Goal: Task Accomplishment & Management: Use online tool/utility

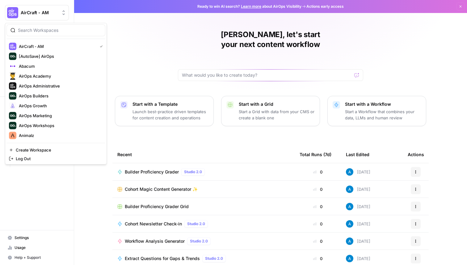
click at [34, 8] on button "AirCraft - AM" at bounding box center [37, 12] width 64 height 15
type input "cohort"
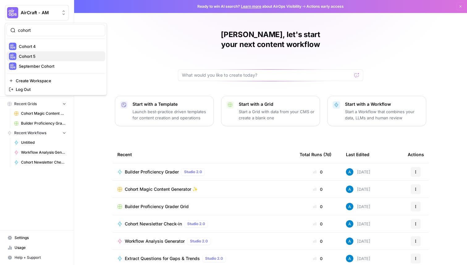
click at [56, 55] on span "Cohort 5" at bounding box center [60, 56] width 82 height 6
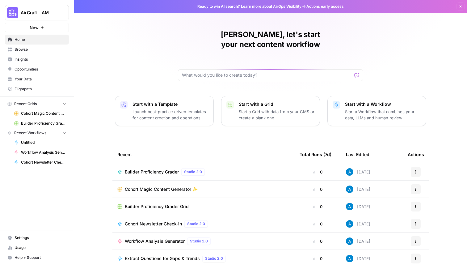
click at [37, 80] on span "Your Data" at bounding box center [41, 79] width 52 height 6
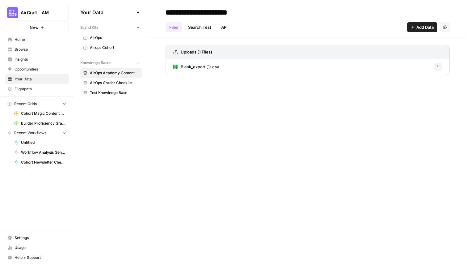
click at [116, 85] on span "AirOps Grader Checklist" at bounding box center [114, 83] width 49 height 6
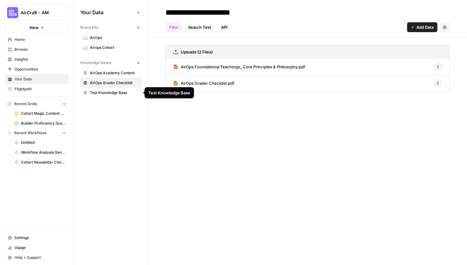
click at [114, 93] on span "Test Knowledge Base" at bounding box center [114, 93] width 49 height 6
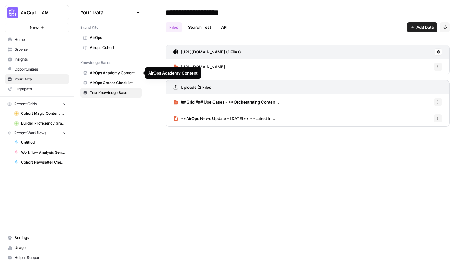
click at [117, 72] on span "AirOps Academy Content" at bounding box center [114, 73] width 49 height 6
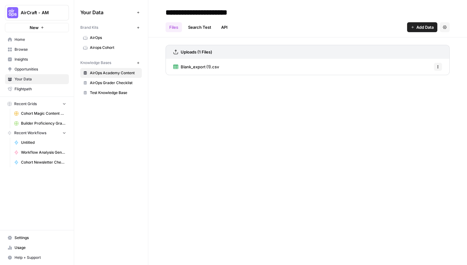
click at [114, 85] on span "AirOps Grader Checklist" at bounding box center [114, 83] width 49 height 6
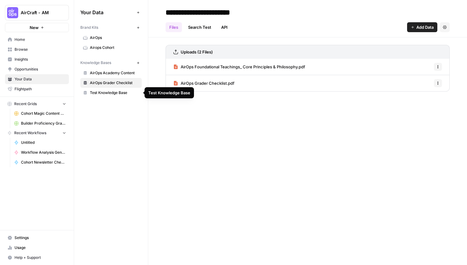
click at [111, 92] on span "Test Knowledge Base" at bounding box center [114, 93] width 49 height 6
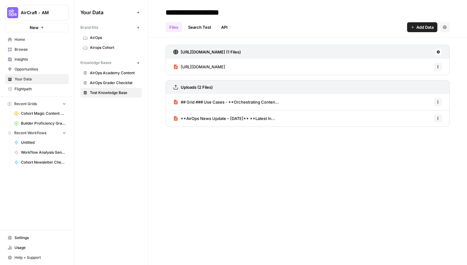
click at [112, 75] on span "AirOps Academy Content" at bounding box center [114, 73] width 49 height 6
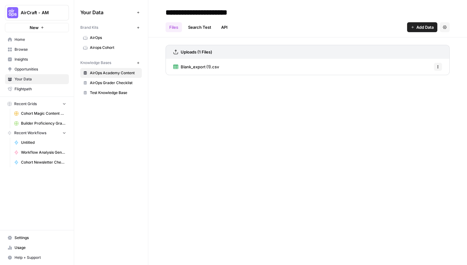
click at [205, 64] on span "Blank_export (1).csv" at bounding box center [200, 67] width 38 height 6
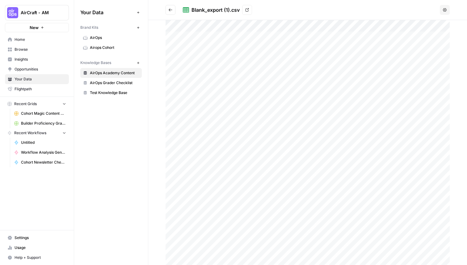
click at [169, 8] on icon "Go back" at bounding box center [170, 10] width 4 height 4
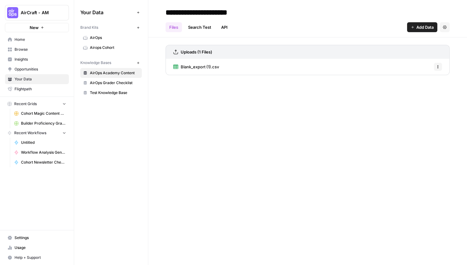
click at [34, 13] on span "AirCraft - AM" at bounding box center [39, 13] width 37 height 6
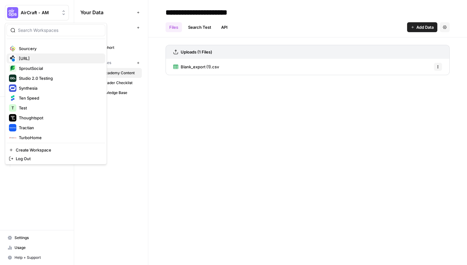
scroll to position [551, 0]
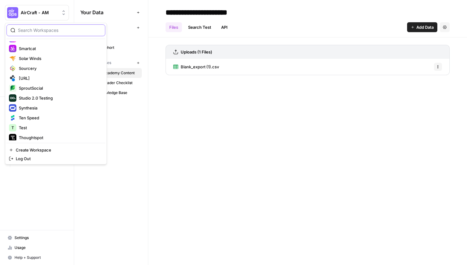
click at [45, 28] on input "search" at bounding box center [59, 30] width 83 height 6
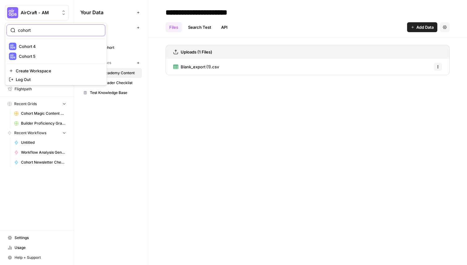
scroll to position [0, 0]
type input "cohort 5"
click at [45, 48] on span "Cohort 5" at bounding box center [60, 46] width 82 height 6
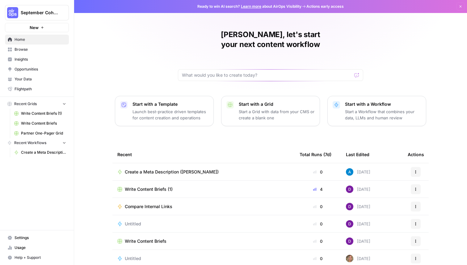
click at [40, 77] on span "Your Data" at bounding box center [41, 79] width 52 height 6
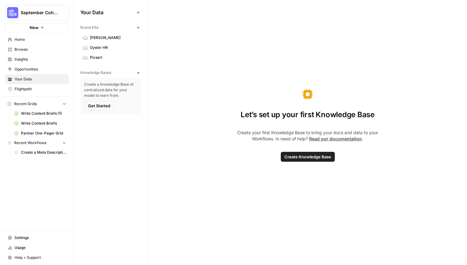
click at [138, 72] on icon "button" at bounding box center [138, 72] width 2 height 2
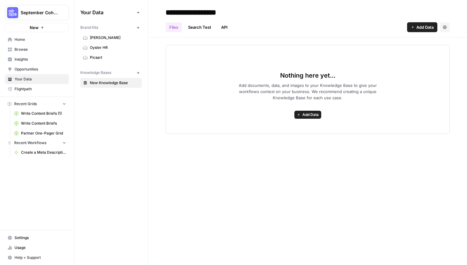
click at [197, 10] on input "**********" at bounding box center [212, 12] width 99 height 12
type input "**********"
click at [313, 25] on div "Files Search Test API Add Data Settings" at bounding box center [307, 24] width 284 height 15
click at [308, 111] on button "Add Data" at bounding box center [307, 115] width 27 height 8
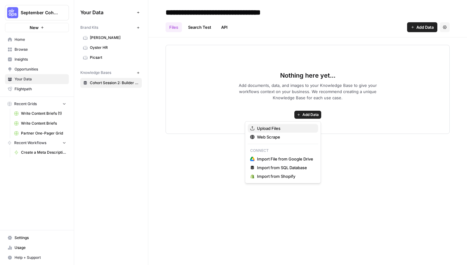
click at [276, 129] on span "Upload Files" at bounding box center [285, 128] width 56 height 6
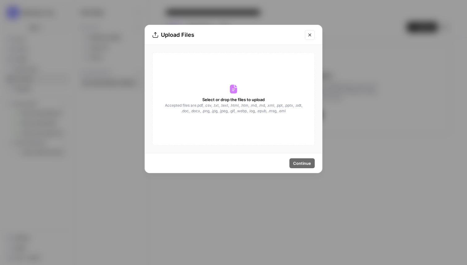
click at [236, 92] on icon at bounding box center [233, 89] width 7 height 9
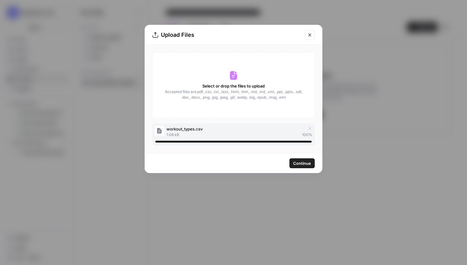
click at [305, 165] on span "Continue" at bounding box center [302, 163] width 18 height 6
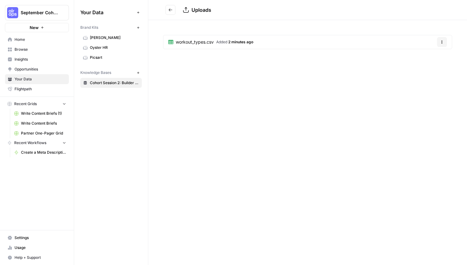
click at [19, 39] on span "Home" at bounding box center [41, 40] width 52 height 6
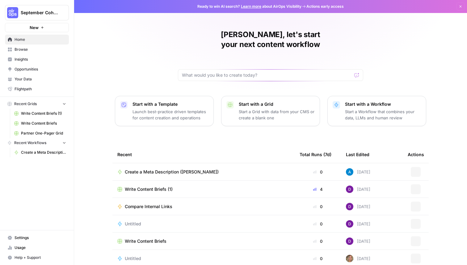
click at [44, 49] on span "Browse" at bounding box center [41, 50] width 52 height 6
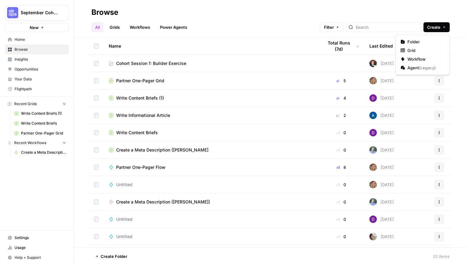
click at [440, 24] on span "Create" at bounding box center [433, 27] width 13 height 6
click at [424, 43] on span "Folder" at bounding box center [424, 42] width 35 height 6
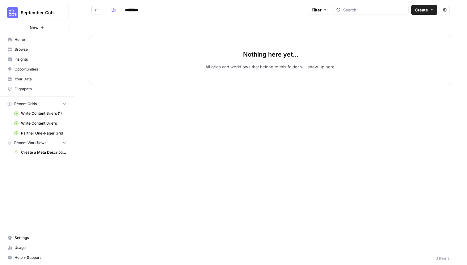
click at [140, 8] on input "********" at bounding box center [139, 10] width 35 height 10
type input "**********"
click at [114, 10] on icon "button" at bounding box center [114, 11] width 3 height 2
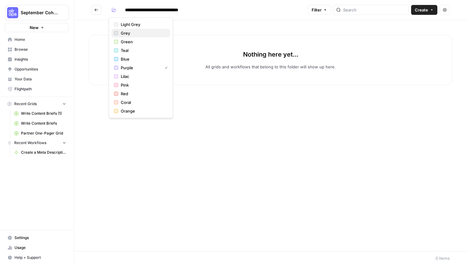
click at [122, 31] on span "Grey" at bounding box center [143, 33] width 44 height 6
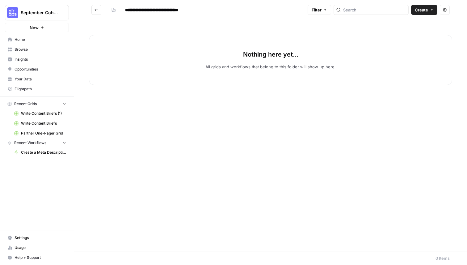
click at [217, 23] on div "Nothing here yet... All grids and workflows that belong to this folder will sho…" at bounding box center [270, 135] width 393 height 231
click at [421, 10] on span "Create" at bounding box center [421, 10] width 13 height 6
click at [414, 32] on span "Workflow" at bounding box center [412, 33] width 35 height 6
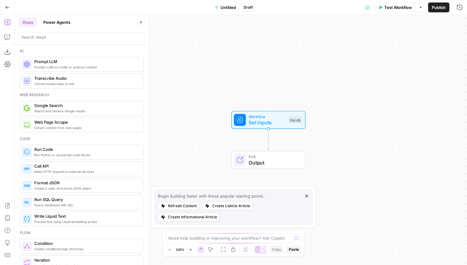
drag, startPoint x: 225, startPoint y: 63, endPoint x: 252, endPoint y: 63, distance: 27.2
click at [252, 63] on div "Workflow Set Inputs Inputs End Output" at bounding box center [241, 140] width 452 height 250
click at [7, 38] on icon "button" at bounding box center [7, 37] width 6 height 6
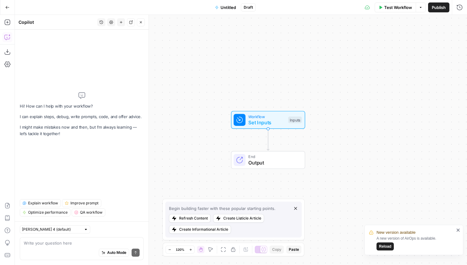
click at [56, 246] on div "Auto Mode Send" at bounding box center [82, 253] width 116 height 14
paste textarea "Create a workflow named Fitness Instagram Post Generator with three text inputs…"
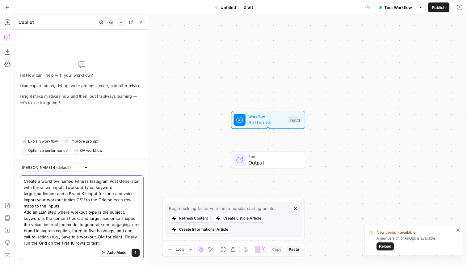
type textarea "Create a workflow named Fitness Instagram Post Generator with three text inputs…"
click at [381, 246] on span "Reload" at bounding box center [385, 246] width 12 height 6
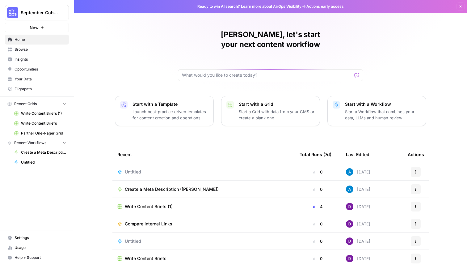
click at [48, 15] on span "September Cohort" at bounding box center [39, 13] width 37 height 6
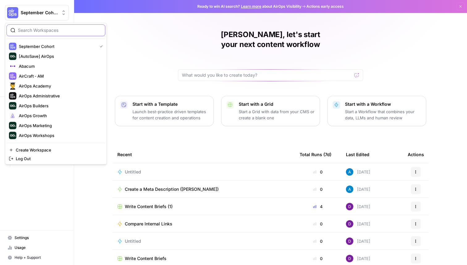
click at [54, 27] on input "search" at bounding box center [59, 30] width 83 height 6
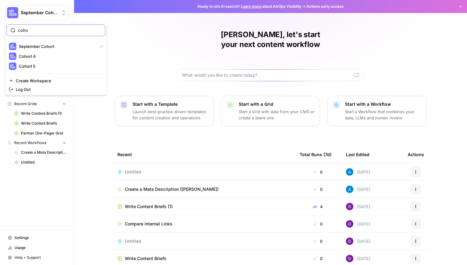
type input "coho"
click at [52, 63] on span "Cohort 5" at bounding box center [60, 66] width 82 height 6
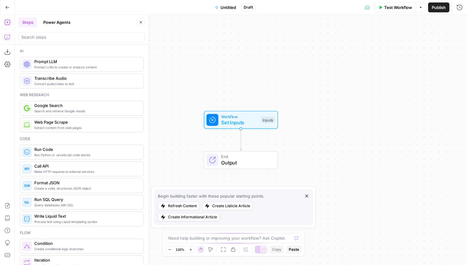
click at [1, 37] on div "Add Steps Copilot Download as JSON Settings Import JSON AirOps Academy Help Giv…" at bounding box center [7, 140] width 15 height 250
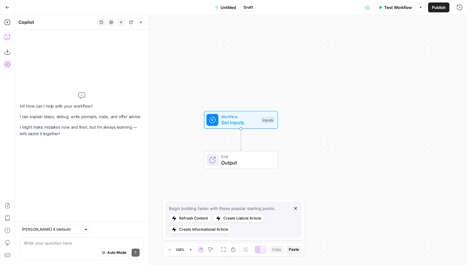
click at [55, 250] on div "Auto Mode Send" at bounding box center [82, 253] width 116 height 14
paste textarea "Create a workflow named Fitness Instagram Post Generator with three text inputs…"
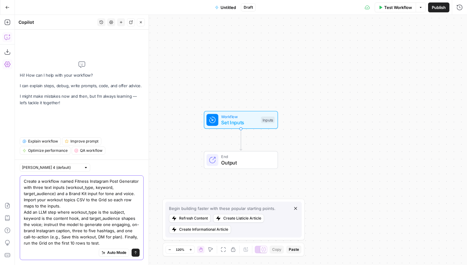
click at [93, 222] on textarea "Create a workflow named Fitness Instagram Post Generator with three text inputs…" at bounding box center [82, 212] width 116 height 68
drag, startPoint x: 111, startPoint y: 243, endPoint x: 123, endPoint y: 236, distance: 13.7
click at [123, 236] on textarea "Create a workflow named Fitness Instagram Post Generator with three text inputs…" at bounding box center [82, 212] width 116 height 68
type textarea "Create a workflow named Fitness Instagram Post Generator with three text inputs…"
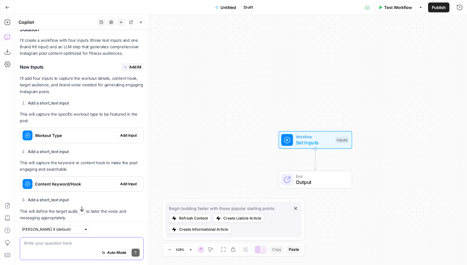
scroll to position [171, 0]
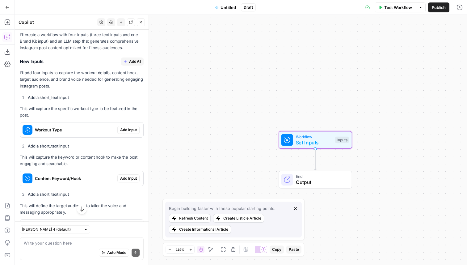
click at [128, 129] on span "Add Input" at bounding box center [128, 130] width 17 height 6
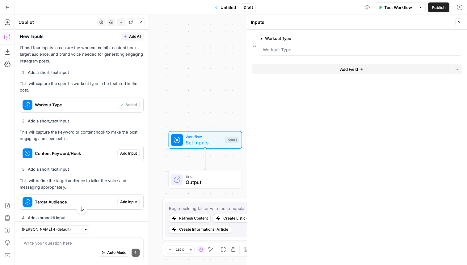
scroll to position [217, 0]
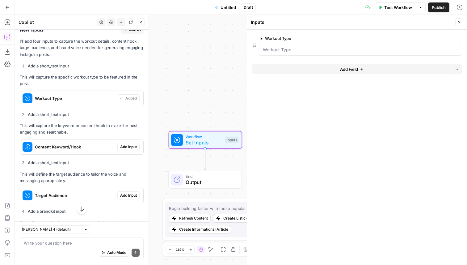
click at [131, 145] on span "Add Input" at bounding box center [128, 147] width 17 height 6
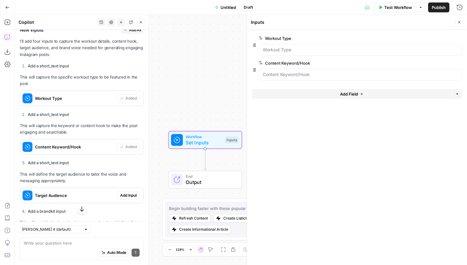
click at [128, 195] on span "Add Input" at bounding box center [128, 195] width 17 height 6
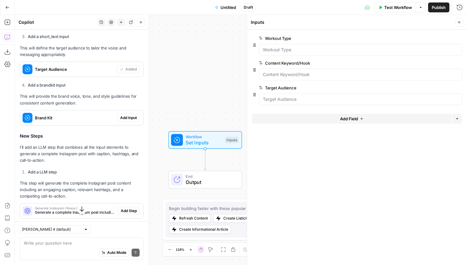
scroll to position [363, 0]
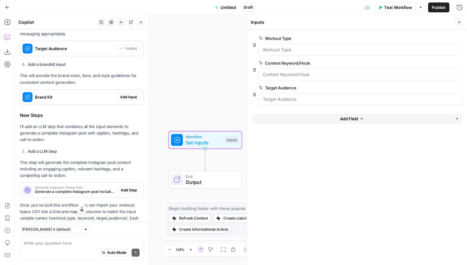
click at [127, 98] on span "Add Input" at bounding box center [128, 97] width 17 height 6
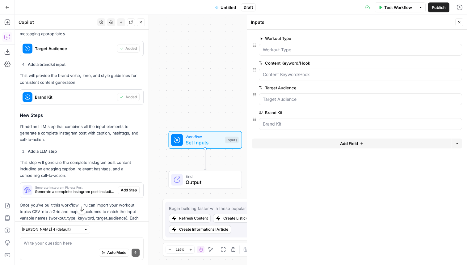
scroll to position [391, 0]
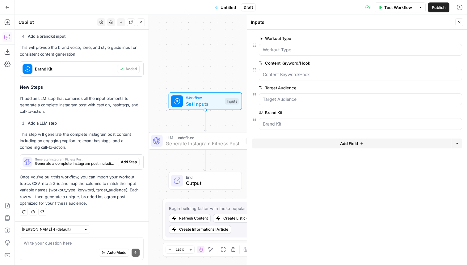
click at [129, 165] on button "Add Step" at bounding box center [129, 162] width 22 height 8
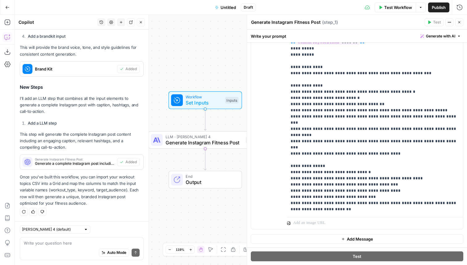
scroll to position [105, 0]
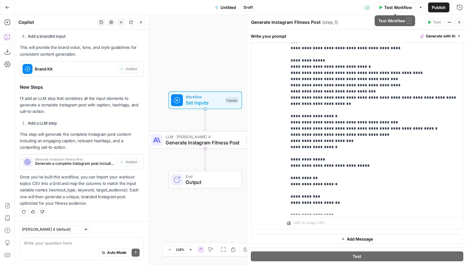
click at [391, 6] on span "Test Workflow" at bounding box center [398, 7] width 28 height 6
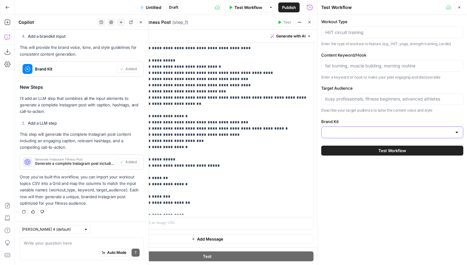
click at [357, 132] on input "Brand Kit" at bounding box center [388, 132] width 127 height 6
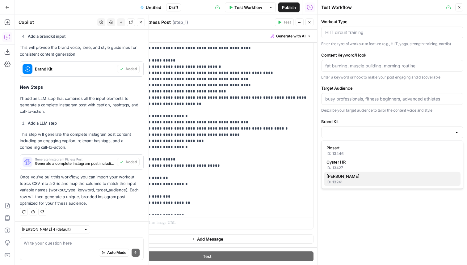
click at [349, 177] on span "[PERSON_NAME]" at bounding box center [390, 176] width 129 height 6
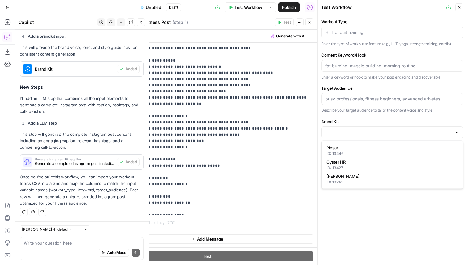
type input "[PERSON_NAME]"
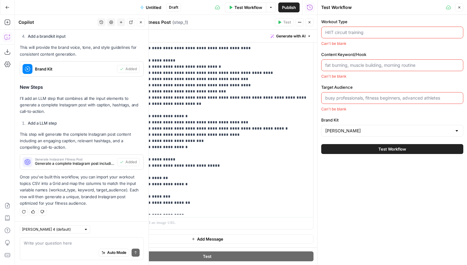
click at [352, 31] on input "Workout Type" at bounding box center [392, 32] width 134 height 6
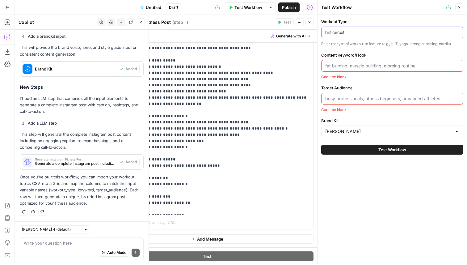
type input "hiit circuit"
click at [360, 65] on input "Content Keyword/Hook" at bounding box center [392, 66] width 134 height 6
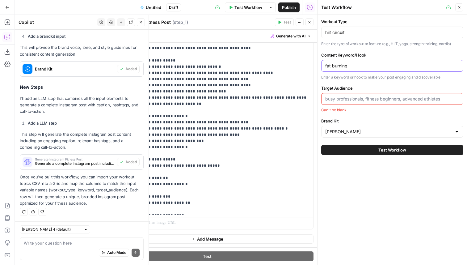
type input "fat burning"
click at [362, 99] on input "Target Audience" at bounding box center [392, 99] width 134 height 6
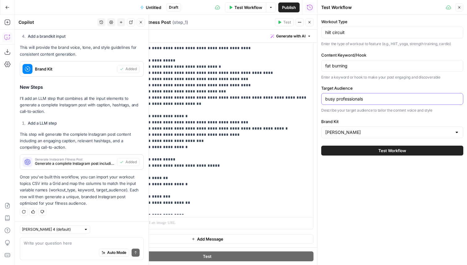
type input "busy professionals"
click at [321, 145] on button "Test Workflow" at bounding box center [392, 150] width 142 height 10
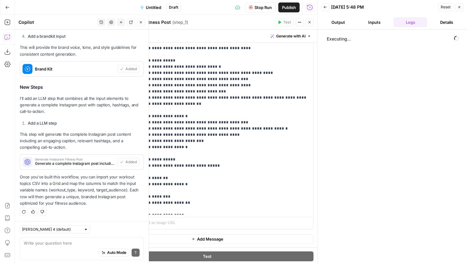
click at [309, 23] on icon "button" at bounding box center [309, 22] width 2 height 2
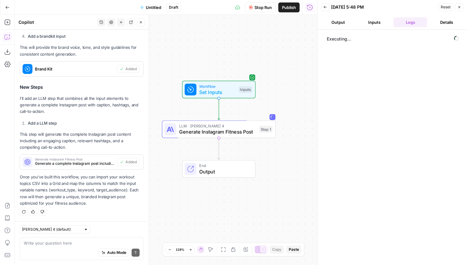
drag, startPoint x: 243, startPoint y: 102, endPoint x: 221, endPoint y: 51, distance: 54.9
click at [221, 51] on div "Workflow Set Inputs Inputs LLM · Claude Sonnet 4 Generate Instagram Fitness Pos…" at bounding box center [166, 140] width 302 height 250
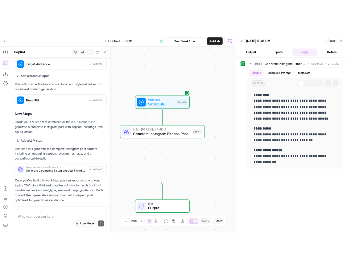
scroll to position [391, 0]
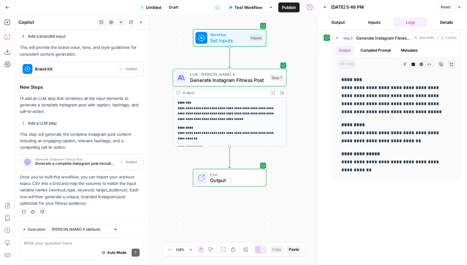
drag, startPoint x: 290, startPoint y: 207, endPoint x: 302, endPoint y: 152, distance: 55.5
click at [302, 152] on div "**********" at bounding box center [166, 140] width 302 height 250
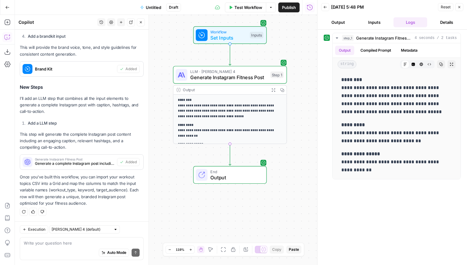
click at [61, 246] on div "Auto Mode Send" at bounding box center [82, 253] width 116 height 14
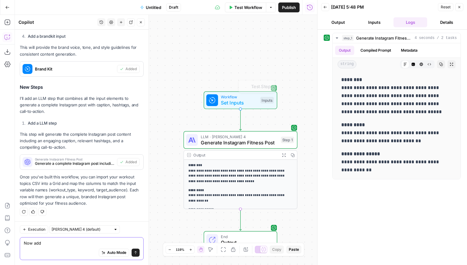
type textarea "Now add"
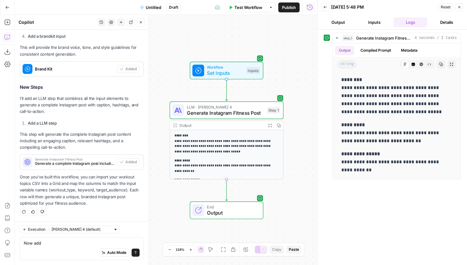
drag, startPoint x: 272, startPoint y: 63, endPoint x: 265, endPoint y: 36, distance: 27.5
click at [264, 36] on div "**********" at bounding box center [166, 140] width 302 height 250
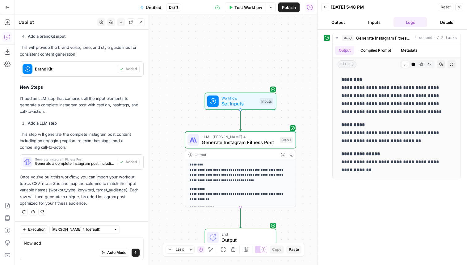
click at [149, 6] on span "Untitled" at bounding box center [153, 7] width 15 height 6
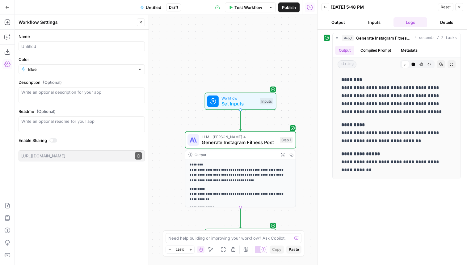
click at [66, 43] on div at bounding box center [82, 46] width 126 height 10
type input "Caption Generation Workflow Sample"
click at [52, 71] on input "Color" at bounding box center [81, 69] width 107 height 6
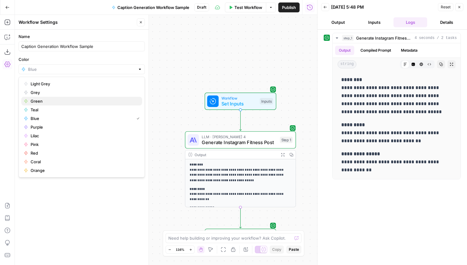
click at [53, 99] on span "Green" at bounding box center [84, 101] width 107 height 6
type input "Green"
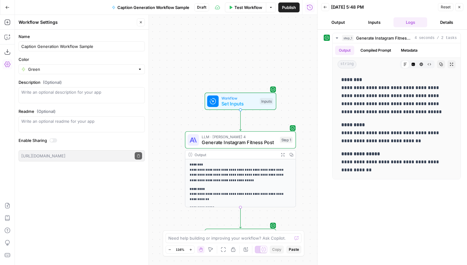
click at [71, 185] on div "Name Caption Generation Workflow Sample Color Green Description (Optional) Read…" at bounding box center [82, 147] width 134 height 235
click at [296, 4] on button "Publish" at bounding box center [288, 7] width 21 height 10
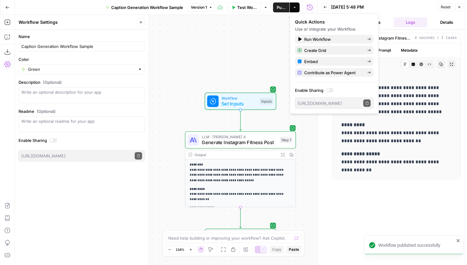
click at [191, 56] on div "**********" at bounding box center [166, 140] width 302 height 250
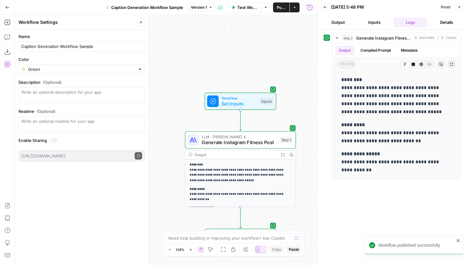
click at [8, 7] on icon "button" at bounding box center [7, 7] width 4 height 4
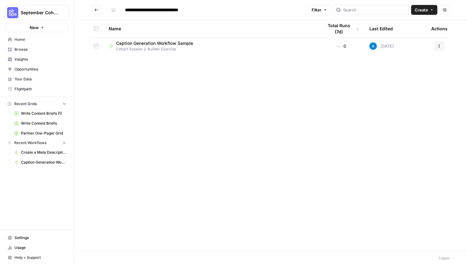
click at [144, 114] on div "Name Total Runs (7d) Last Edited Actions Caption Generation Workflow Sample Coh…" at bounding box center [270, 135] width 393 height 231
click at [145, 115] on div "Name Total Runs (7d) Last Edited Actions Caption Generation Workflow Sample Coh…" at bounding box center [270, 135] width 393 height 231
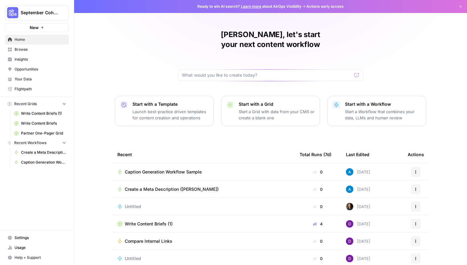
click at [33, 81] on span "Your Data" at bounding box center [41, 79] width 52 height 6
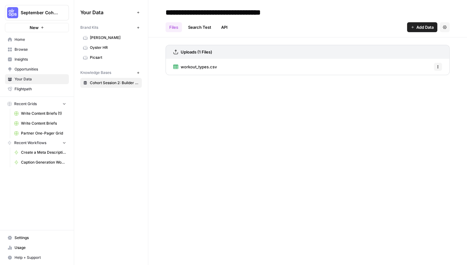
click at [31, 32] on nav "Home Browse Insights Opportunities Your Data Flightpath" at bounding box center [37, 64] width 74 height 64
click at [32, 21] on div "September Cohort New" at bounding box center [37, 16] width 74 height 32
click at [30, 29] on span "New" at bounding box center [34, 27] width 9 height 6
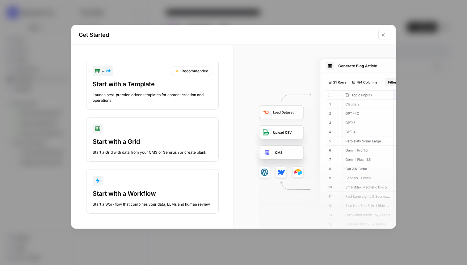
click at [120, 136] on button "Start with a Grid Start a Grid with data from your CMS or Semrush or create bla…" at bounding box center [152, 139] width 132 height 44
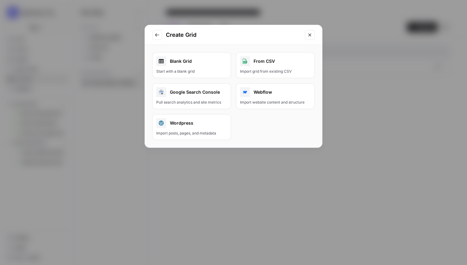
click at [193, 64] on div "Blank Grid" at bounding box center [191, 61] width 71 height 10
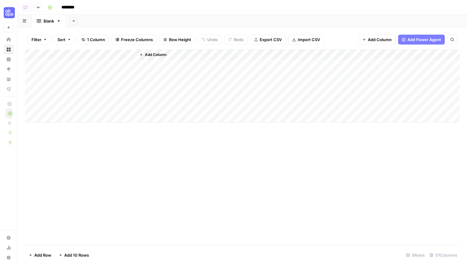
click at [74, 6] on input "********" at bounding box center [76, 7] width 35 height 10
type input "**********"
click at [50, 10] on button "button" at bounding box center [50, 7] width 10 height 10
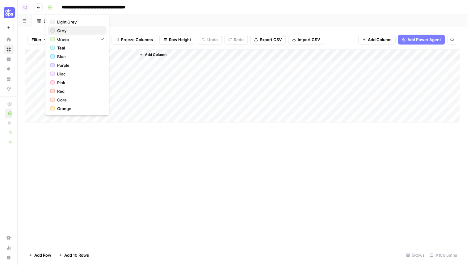
click at [64, 30] on span "Grey" at bounding box center [79, 30] width 44 height 6
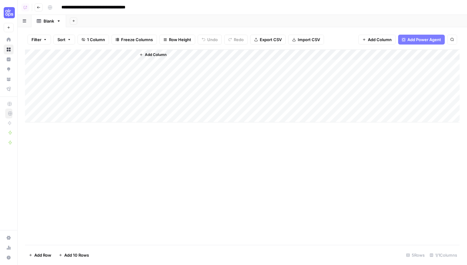
click at [131, 16] on div "Add Sheet" at bounding box center [266, 21] width 401 height 12
click at [312, 39] on span "Import CSV" at bounding box center [309, 39] width 22 height 6
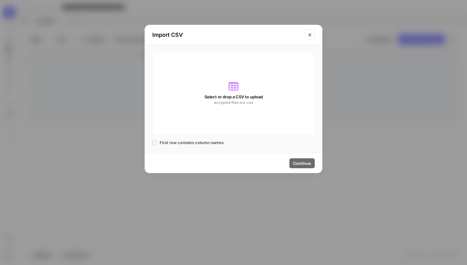
click at [237, 88] on icon at bounding box center [233, 86] width 10 height 8
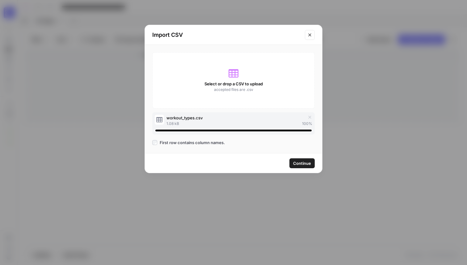
click at [297, 162] on span "Continue" at bounding box center [302, 163] width 18 height 6
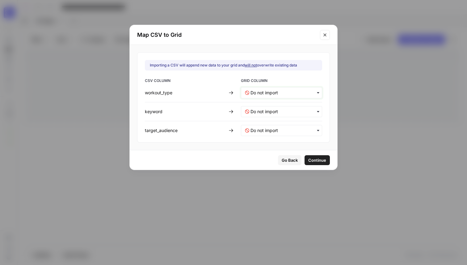
click at [278, 95] on input "text" at bounding box center [284, 93] width 68 height 6
click at [265, 119] on span "Create new column" at bounding box center [267, 120] width 34 height 6
click at [270, 111] on input "text" at bounding box center [284, 111] width 68 height 6
click at [262, 138] on span "Create new column" at bounding box center [267, 139] width 34 height 6
click at [262, 132] on input "text" at bounding box center [284, 130] width 68 height 6
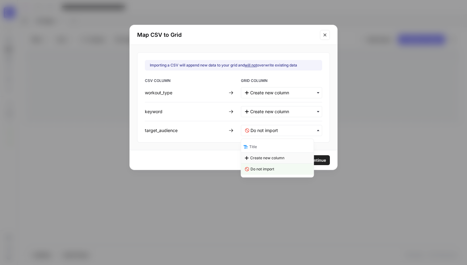
click at [257, 156] on span "Create new column" at bounding box center [267, 158] width 34 height 6
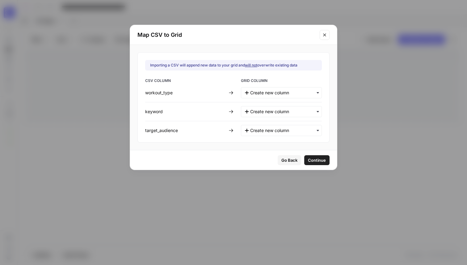
click at [308, 157] on span "Continue" at bounding box center [317, 160] width 18 height 6
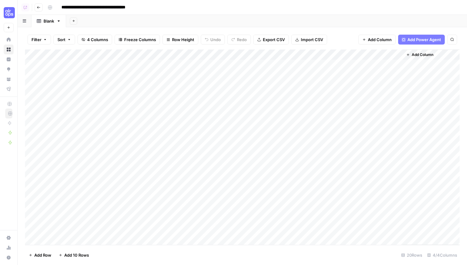
click at [37, 107] on div "Add Column" at bounding box center [242, 146] width 434 height 195
click at [33, 105] on div "Add Column" at bounding box center [242, 146] width 434 height 195
click at [32, 94] on div "Add Column" at bounding box center [242, 146] width 434 height 195
click at [32, 86] on div "Add Column" at bounding box center [242, 146] width 434 height 195
click at [32, 75] on div "Add Column" at bounding box center [242, 146] width 434 height 195
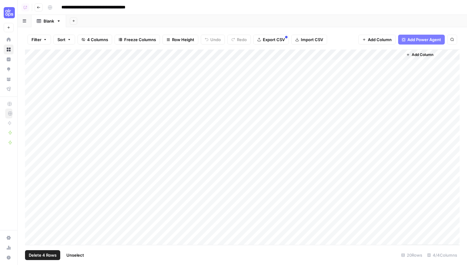
click at [32, 67] on div "Add Column" at bounding box center [242, 146] width 434 height 195
click at [40, 249] on footer "Delete 5 Rows Unselect 20 Rows 4/4 Columns" at bounding box center [242, 255] width 434 height 20
click at [40, 252] on span "Delete 5 Rows" at bounding box center [42, 255] width 27 height 6
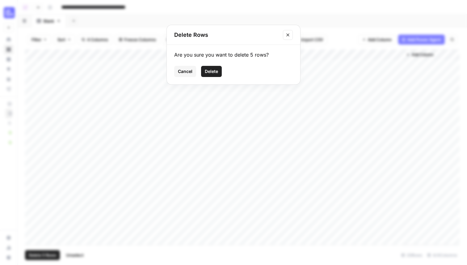
click at [206, 70] on span "Delete" at bounding box center [211, 71] width 13 height 6
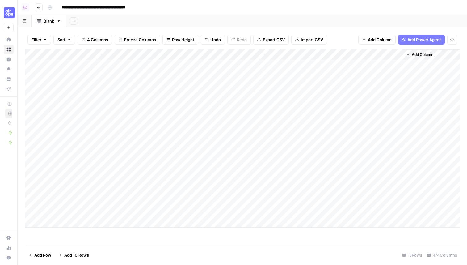
click at [80, 54] on div "Add Column" at bounding box center [242, 138] width 434 height 178
click at [77, 136] on span "Remove Column" at bounding box center [86, 138] width 54 height 6
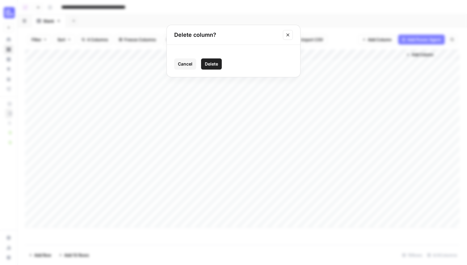
click at [218, 63] on span "Delete" at bounding box center [211, 64] width 13 height 6
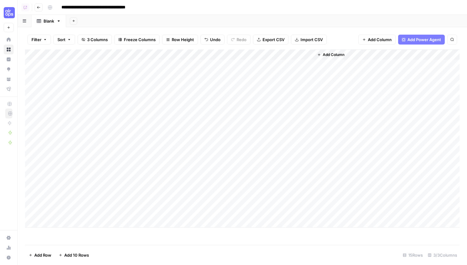
click at [332, 55] on span "Add Column" at bounding box center [334, 55] width 22 height 6
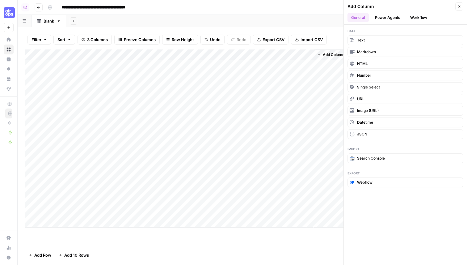
click at [412, 19] on button "Workflow" at bounding box center [418, 17] width 24 height 9
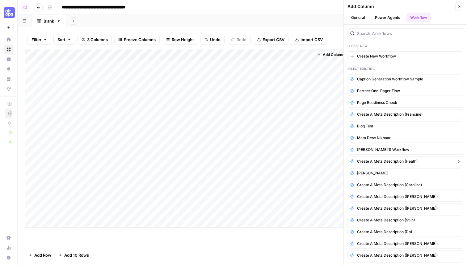
scroll to position [187, 0]
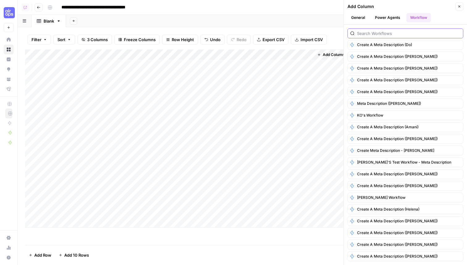
click at [395, 34] on input "search" at bounding box center [408, 33] width 103 height 6
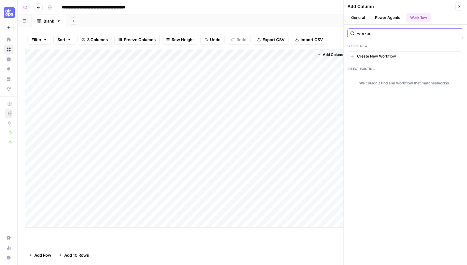
scroll to position [0, 0]
type input "w"
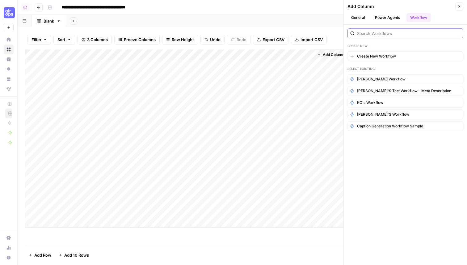
type input "f"
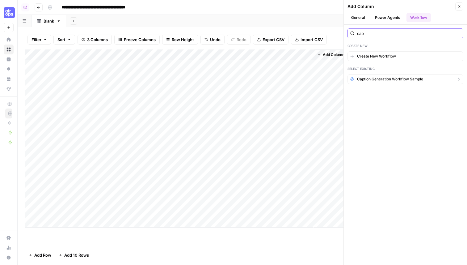
type input "cap"
click at [398, 77] on span "Caption Generation Workflow Sample" at bounding box center [390, 79] width 66 height 6
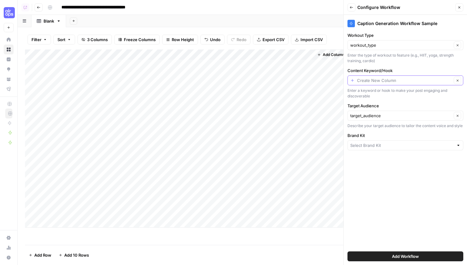
click at [378, 80] on input "Content Keyword/Hook" at bounding box center [404, 80] width 95 height 6
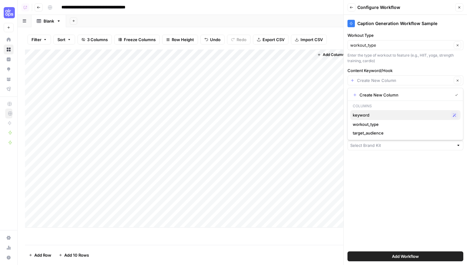
click at [375, 117] on span "keyword" at bounding box center [400, 115] width 95 height 6
type input "keyword"
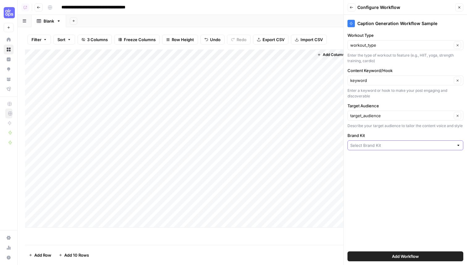
click at [378, 146] on input "Brand Kit" at bounding box center [401, 145] width 103 height 6
click at [375, 183] on div "Picsart Oyster HR Fleek" at bounding box center [405, 168] width 116 height 31
click at [375, 175] on span "Fleek" at bounding box center [404, 177] width 103 height 6
type input "Fleek"
click at [386, 255] on button "Add Workflow" at bounding box center [405, 256] width 116 height 10
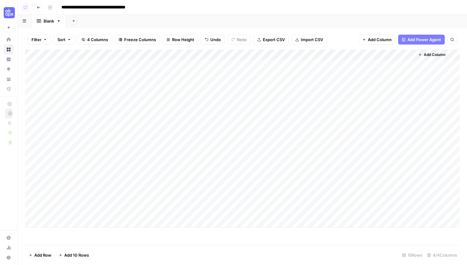
click at [364, 65] on div "Add Column" at bounding box center [242, 138] width 434 height 178
click at [401, 65] on div "Add Column" at bounding box center [242, 138] width 434 height 178
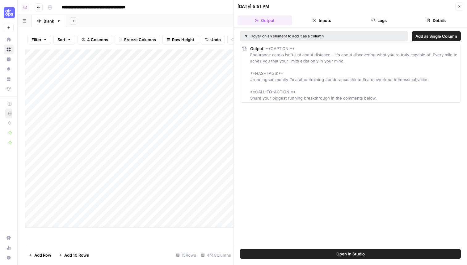
click at [431, 36] on span "Add as Single Column" at bounding box center [436, 36] width 42 height 6
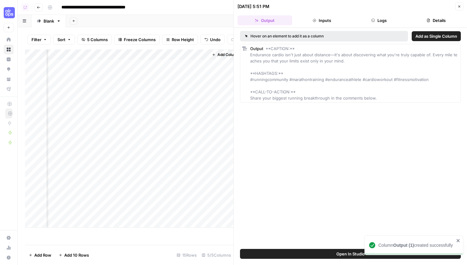
click at [458, 7] on icon "button" at bounding box center [459, 7] width 4 height 4
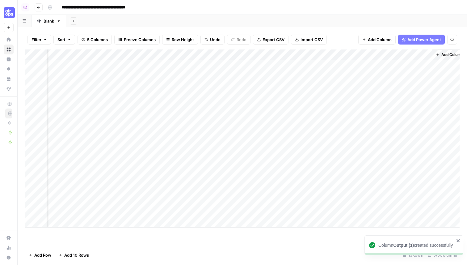
scroll to position [0, 38]
click at [411, 53] on div "Add Column" at bounding box center [242, 138] width 434 height 178
click at [410, 71] on input "Output (1)" at bounding box center [413, 69] width 63 height 6
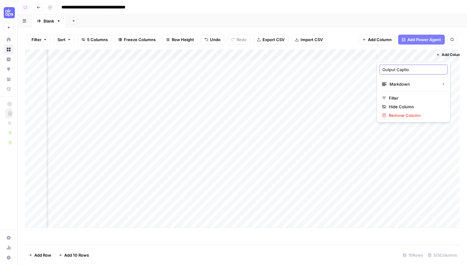
type input "Output Caption"
click at [426, 64] on div "Add Column" at bounding box center [242, 138] width 434 height 178
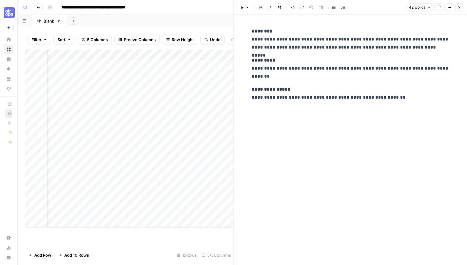
click at [459, 10] on button "Close" at bounding box center [459, 7] width 8 height 8
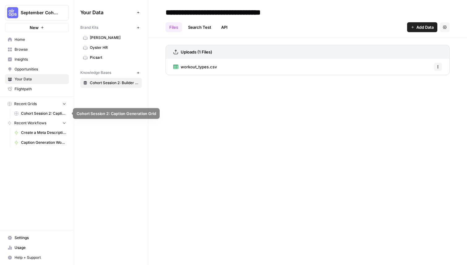
click at [33, 115] on span "Cohort Session 2: Caption Generation Grid" at bounding box center [43, 114] width 45 height 6
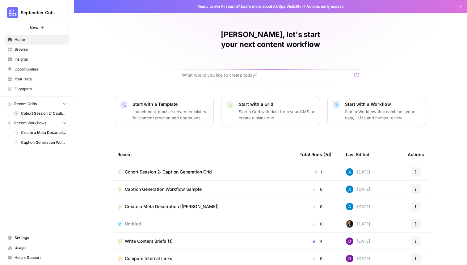
click at [30, 52] on span "Browse" at bounding box center [41, 50] width 52 height 6
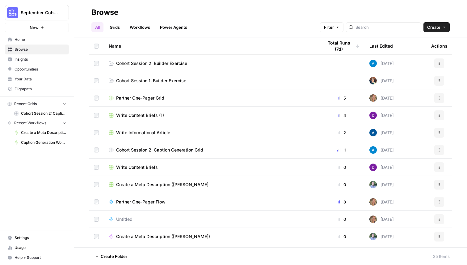
click at [26, 94] on link "Flightpath" at bounding box center [37, 89] width 64 height 10
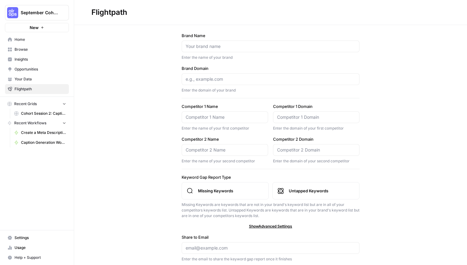
click at [31, 62] on link "Insights" at bounding box center [37, 59] width 64 height 10
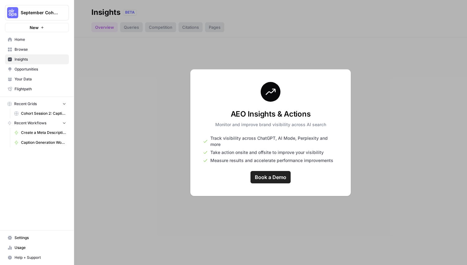
click at [28, 77] on span "Your Data" at bounding box center [41, 79] width 52 height 6
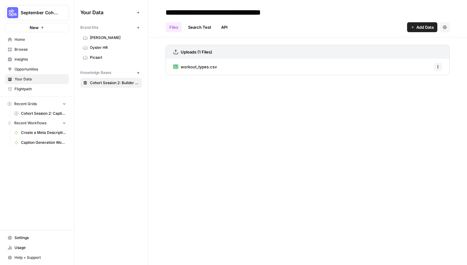
click at [137, 26] on icon "button" at bounding box center [137, 27] width 3 height 3
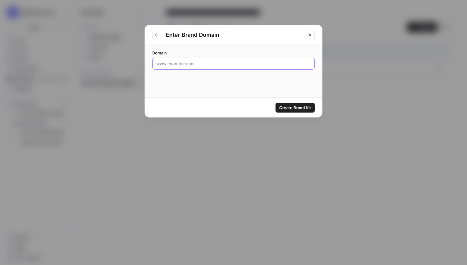
click at [188, 66] on input "Domain" at bounding box center [233, 64] width 154 height 6
type input "[DOMAIN_NAME]"
click at [296, 107] on span "Create Brand Kit" at bounding box center [295, 107] width 32 height 6
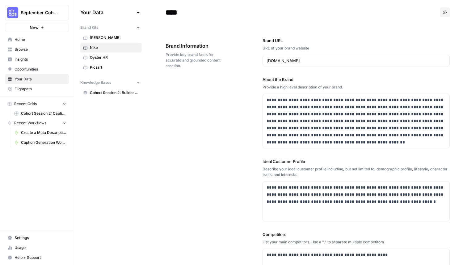
click at [215, 109] on div "**********" at bounding box center [307, 196] width 284 height 343
click at [137, 28] on icon "button" at bounding box center [137, 27] width 3 height 3
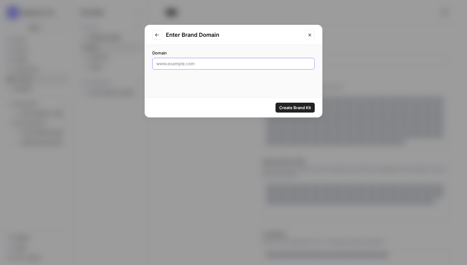
click at [206, 63] on input "Domain" at bounding box center [233, 64] width 154 height 6
type input "www.airops.com"
click at [299, 107] on span "Create Brand Kit" at bounding box center [295, 107] width 32 height 6
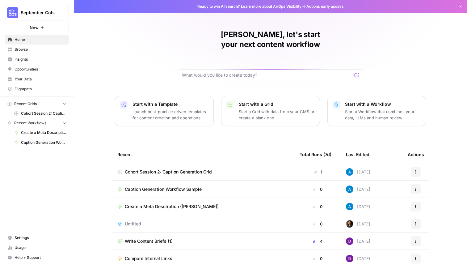
click at [42, 51] on span "Browse" at bounding box center [41, 50] width 52 height 6
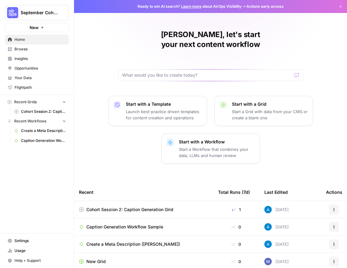
scroll to position [53, 0]
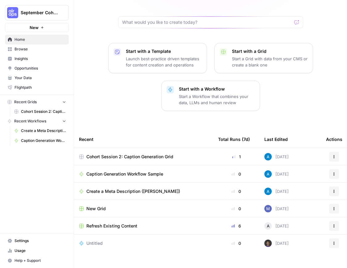
click at [136, 171] on span "Caption Generation Workflow Sample" at bounding box center [124, 174] width 77 height 6
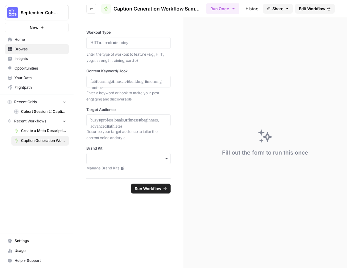
click at [130, 38] on div at bounding box center [128, 43] width 84 height 12
click at [112, 42] on p at bounding box center [128, 43] width 76 height 6
click at [118, 81] on p at bounding box center [128, 81] width 76 height 6
click at [111, 121] on p at bounding box center [128, 120] width 76 height 6
click at [245, 198] on div "Fill out the form to run this once" at bounding box center [265, 142] width 164 height 250
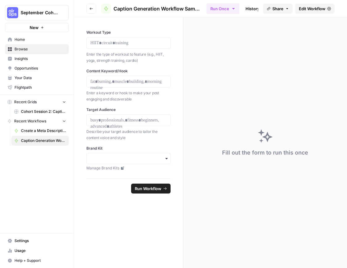
click at [228, 197] on div "Fill out the form to run this once" at bounding box center [265, 142] width 164 height 250
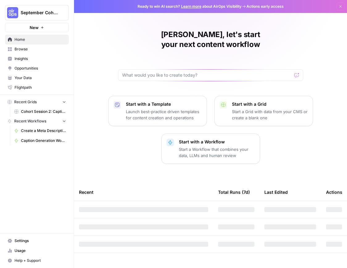
click at [44, 14] on span "September Cohort" at bounding box center [39, 13] width 37 height 6
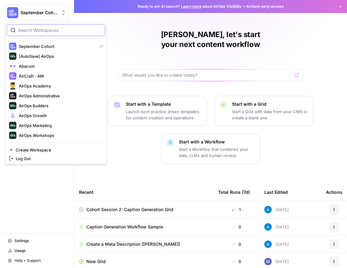
click at [43, 31] on input "search" at bounding box center [59, 30] width 83 height 6
type input "cohort"
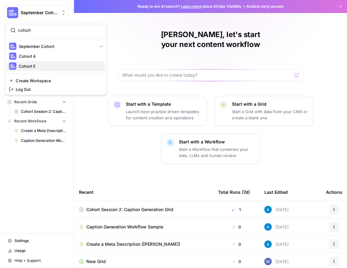
click at [44, 65] on span "Cohort 5" at bounding box center [60, 66] width 82 height 6
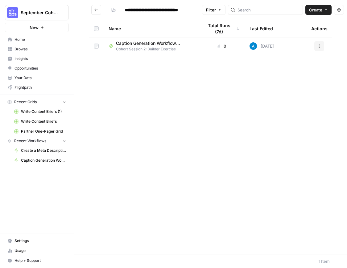
click at [165, 156] on div "Name Total Runs (7d) Last Edited Actions Caption Generation Workflow Sample Coh…" at bounding box center [210, 137] width 273 height 234
click at [151, 134] on div "Name Total Runs (7d) Last Edited Actions Caption Generation Workflow Sample Coh…" at bounding box center [210, 137] width 273 height 234
click at [96, 10] on icon "Go back" at bounding box center [96, 10] width 4 height 4
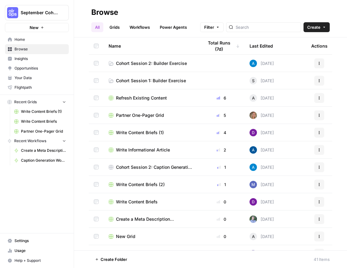
click at [36, 199] on div "September Cohort New Home Browse Insights Opportunities Your Data Flightpath Re…" at bounding box center [37, 134] width 74 height 268
click at [57, 183] on div "September Cohort New Home Browse Insights Opportunities Your Data Flightpath Re…" at bounding box center [37, 134] width 74 height 268
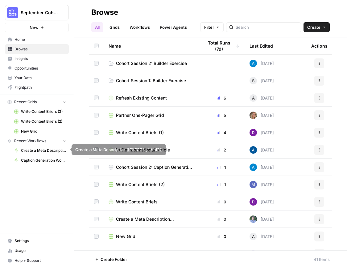
click at [24, 192] on div "September Cohort New Home Browse Insights Opportunities Your Data Flightpath Re…" at bounding box center [37, 134] width 74 height 268
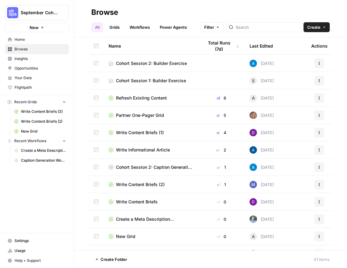
click at [149, 64] on span "Cohort Session 2: Builder Exercise" at bounding box center [151, 63] width 71 height 6
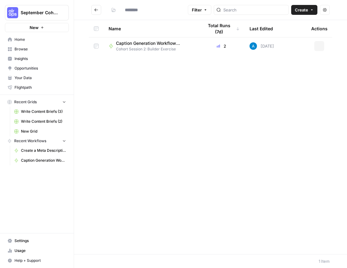
type input "**********"
click at [139, 109] on div "Name Total Runs (7d) Last Edited Actions Caption Generation Workflow Sample Coh…" at bounding box center [210, 137] width 273 height 234
click at [216, 182] on div "Name Total Runs (7d) Last Edited Actions Caption Generation Workflow Sample Coh…" at bounding box center [210, 137] width 273 height 234
click at [13, 46] on link "Browse" at bounding box center [37, 49] width 64 height 10
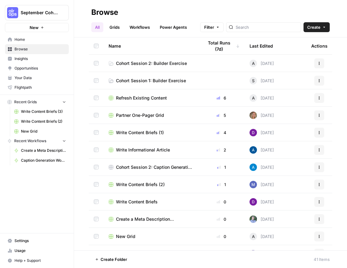
click at [170, 65] on span "Cohort Session 2: Builder Exercise" at bounding box center [151, 63] width 71 height 6
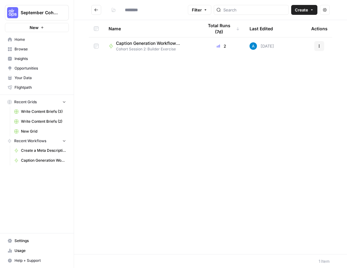
type input "**********"
click at [309, 10] on span "Create" at bounding box center [315, 10] width 13 height 6
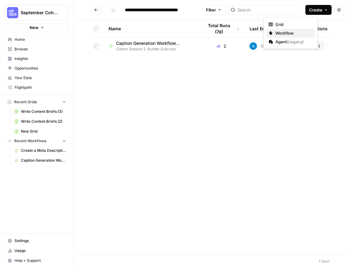
click at [280, 33] on span "Workflow" at bounding box center [293, 33] width 35 height 6
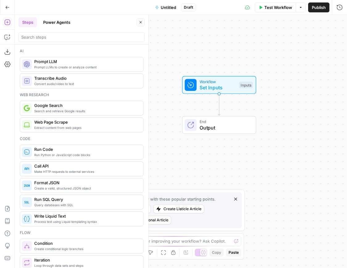
drag, startPoint x: 182, startPoint y: 68, endPoint x: 220, endPoint y: 31, distance: 53.1
click at [220, 31] on div "Workflow Set Inputs Inputs End Output" at bounding box center [181, 141] width 332 height 253
click at [166, 8] on span "Untitled" at bounding box center [168, 7] width 15 height 6
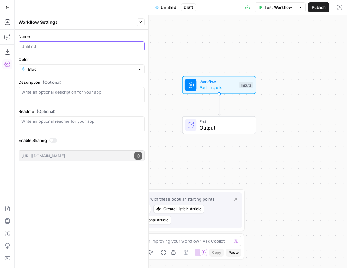
click at [69, 46] on input "Name" at bounding box center [81, 46] width 121 height 6
type input "Fitness Content Generator ([PERSON_NAME])"
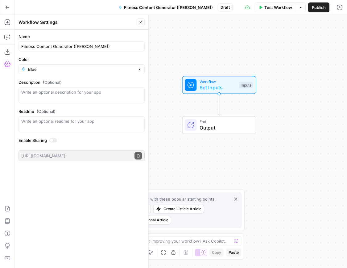
click at [85, 59] on label "Color" at bounding box center [82, 59] width 126 height 6
click at [85, 66] on input "Blue" at bounding box center [81, 69] width 107 height 6
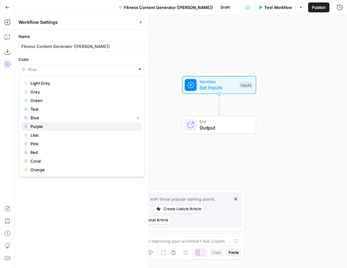
click at [47, 128] on span "Purple" at bounding box center [84, 126] width 107 height 6
type input "Purple"
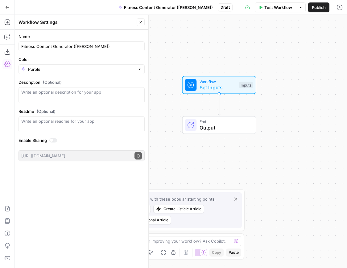
click at [78, 227] on div "Name Fitness Content Generator (Andrea) Color Purple Description (Optional) Rea…" at bounding box center [82, 149] width 134 height 238
click at [141, 24] on button "Close" at bounding box center [141, 22] width 8 height 8
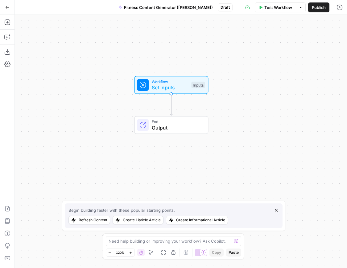
drag, startPoint x: 223, startPoint y: 31, endPoint x: 175, endPoint y: 31, distance: 47.5
click at [175, 31] on div "Workflow Set Inputs Inputs End Output" at bounding box center [181, 141] width 332 height 253
click at [324, 6] on span "Publish" at bounding box center [319, 7] width 14 height 6
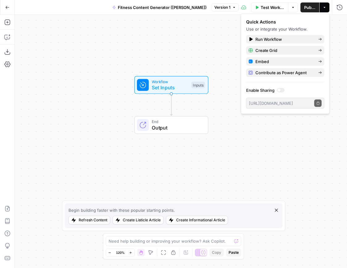
click at [188, 49] on div "Workflow Set Inputs Inputs End Output" at bounding box center [181, 141] width 332 height 253
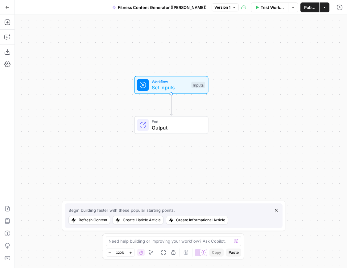
click at [11, 9] on button "Go Back" at bounding box center [7, 7] width 11 height 11
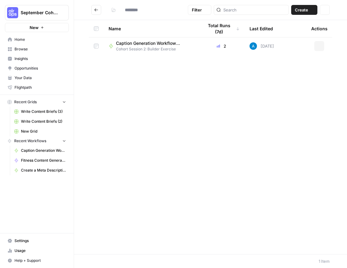
type input "**********"
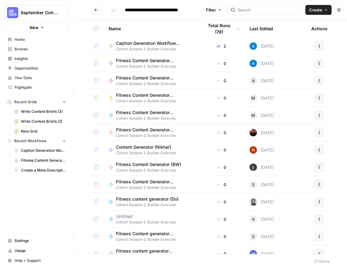
click at [309, 10] on span "Create" at bounding box center [315, 10] width 13 height 6
click at [287, 34] on span "Workflow" at bounding box center [293, 33] width 35 height 6
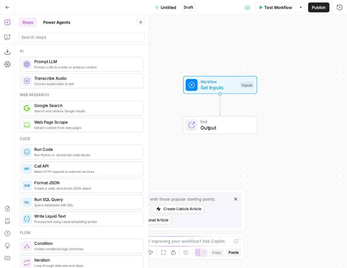
drag, startPoint x: 207, startPoint y: 89, endPoint x: 234, endPoint y: 50, distance: 47.6
click at [234, 50] on div "Workflow Set Inputs Inputs End Output" at bounding box center [181, 141] width 332 height 253
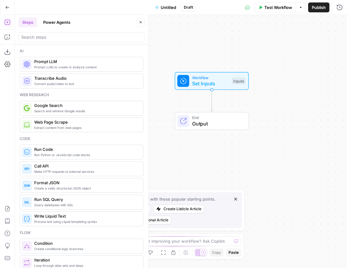
click at [171, 7] on span "Untitled" at bounding box center [168, 7] width 15 height 6
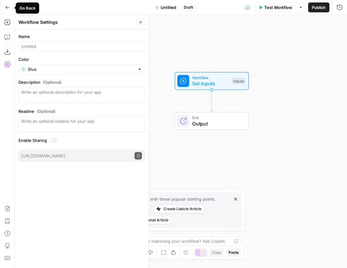
click at [9, 8] on icon "button" at bounding box center [7, 7] width 4 height 4
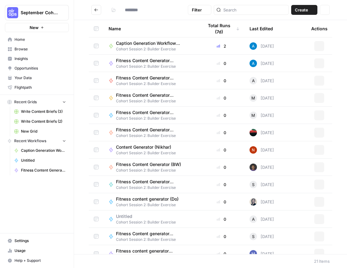
type input "**********"
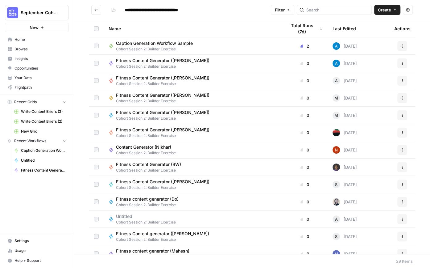
click at [153, 61] on span "Fitness Content Generator ([PERSON_NAME])" at bounding box center [163, 60] width 94 height 6
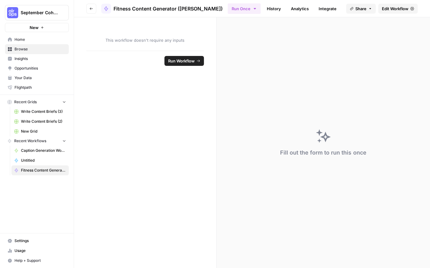
click at [347, 7] on span "Edit Workflow" at bounding box center [395, 9] width 27 height 6
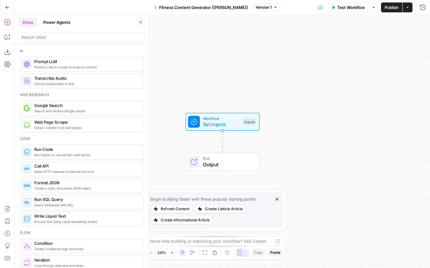
click at [211, 8] on span "Fitness Content Generator ([PERSON_NAME])" at bounding box center [203, 7] width 89 height 6
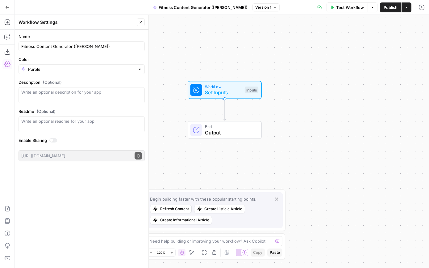
drag, startPoint x: 195, startPoint y: 93, endPoint x: 198, endPoint y: 61, distance: 31.9
click at [197, 61] on div "Workflow Set Inputs Inputs End Output" at bounding box center [222, 141] width 414 height 253
click at [313, 75] on div "Workflow Set Inputs Inputs End Output" at bounding box center [222, 141] width 414 height 253
click at [9, 36] on icon "button" at bounding box center [7, 37] width 6 height 6
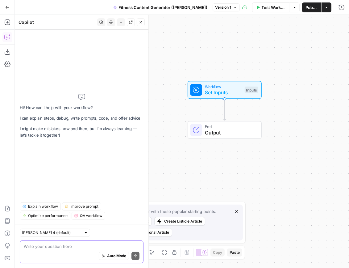
click at [76, 248] on textarea at bounding box center [82, 246] width 116 height 6
click at [81, 247] on textarea "Create a workflow" at bounding box center [82, 246] width 116 height 6
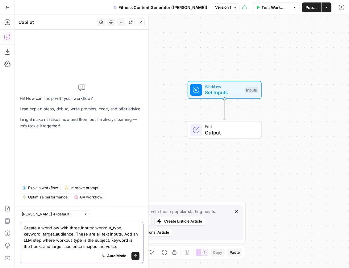
click at [54, 232] on textarea "Create a workflow with three inputs: workout_type, keyword, target_audience. Th…" at bounding box center [82, 236] width 116 height 25
click at [70, 240] on textarea "Create a workflow with three inputs: workout_type, keyword, target_audience. Th…" at bounding box center [82, 236] width 116 height 25
click at [108, 248] on textarea "Create a workflow with three inputs: workout_type, keyword, target_audience. Th…" at bounding box center [82, 236] width 116 height 25
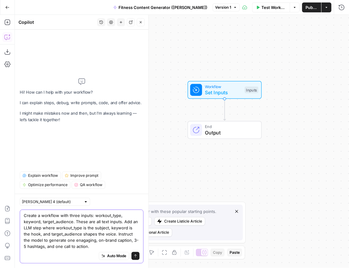
type textarea "Create a workflow with three inputs: workout_type, keyword, target_audience. Th…"
click at [80, 235] on textarea "Create a workflow with three inputs: workout_type, keyword, target_audience. Th…" at bounding box center [82, 230] width 116 height 37
click at [95, 219] on textarea "Create a workflow with three inputs: workout_type, keyword, target_audience. Th…" at bounding box center [82, 230] width 116 height 37
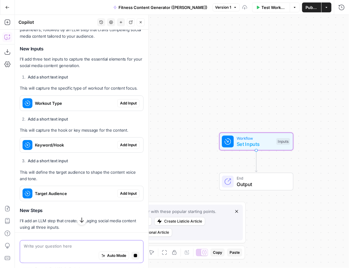
scroll to position [147, 0]
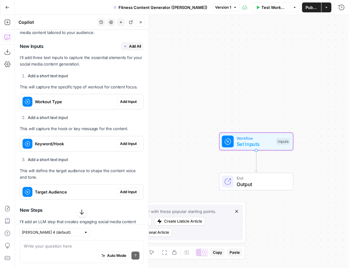
click at [134, 101] on span "Add Input" at bounding box center [128, 102] width 17 height 6
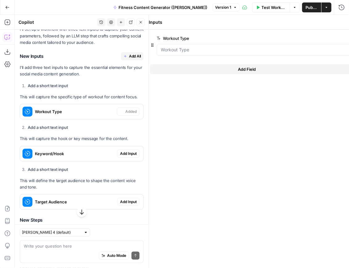
scroll to position [157, 0]
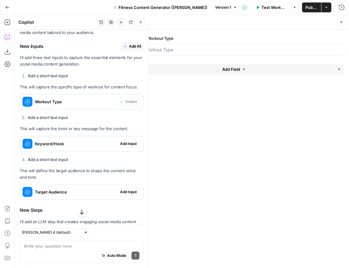
click at [133, 143] on span "Add Input" at bounding box center [128, 144] width 17 height 6
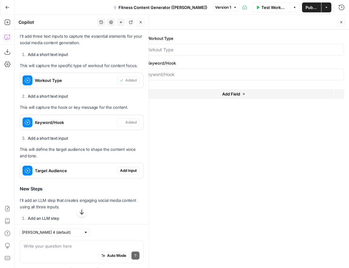
scroll to position [188, 0]
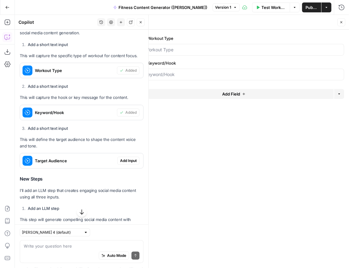
click at [135, 161] on span "Add Input" at bounding box center [128, 161] width 17 height 6
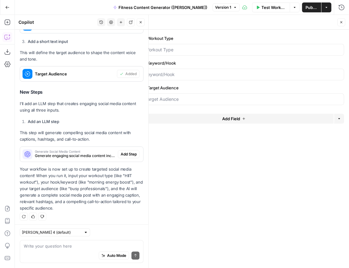
scroll to position [275, 0]
click at [127, 154] on span "Add Step" at bounding box center [129, 154] width 16 height 6
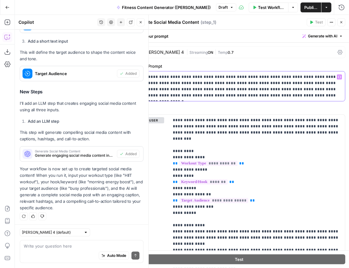
click at [227, 93] on p "**********" at bounding box center [239, 86] width 205 height 25
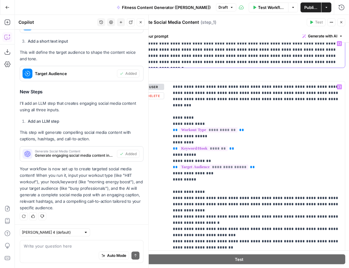
scroll to position [0, 0]
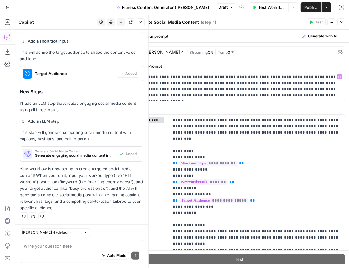
click at [204, 63] on label "System Prompt" at bounding box center [239, 66] width 212 height 6
click at [261, 134] on p "**********" at bounding box center [257, 243] width 169 height 253
click at [107, 193] on p "Your workflow is now set up to create targeted social media content! When you r…" at bounding box center [82, 188] width 124 height 46
click at [346, 20] on header "Generate Social Media Content Generate Social Media Content ( step_1 ) Test Act…" at bounding box center [239, 22] width 220 height 15
click at [344, 21] on button "Close" at bounding box center [341, 22] width 8 height 8
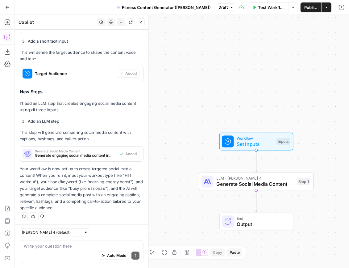
click at [141, 23] on icon "button" at bounding box center [141, 22] width 4 height 4
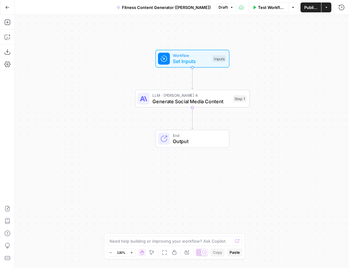
drag, startPoint x: 198, startPoint y: 183, endPoint x: 134, endPoint y: 101, distance: 104.2
click at [134, 100] on div "Workflow Set Inputs Inputs LLM · Claude Sonnet 4 Generate Social Media Content …" at bounding box center [182, 141] width 334 height 253
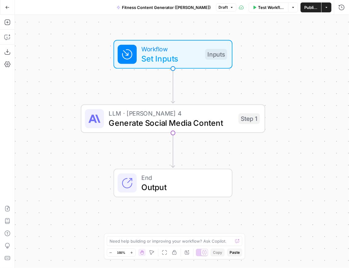
drag, startPoint x: 260, startPoint y: 66, endPoint x: 282, endPoint y: 66, distance: 21.9
click at [282, 66] on div "Workflow Set Inputs Inputs LLM · Claude Sonnet 4 Generate Social Media Content …" at bounding box center [182, 141] width 334 height 253
click at [5, 37] on icon "button" at bounding box center [7, 37] width 6 height 6
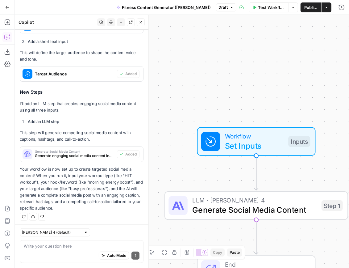
scroll to position [275, 0]
click at [196, 81] on div "Workflow Set Inputs Inputs LLM · Claude Sonnet 4 Generate Social Media Content …" at bounding box center [182, 141] width 334 height 253
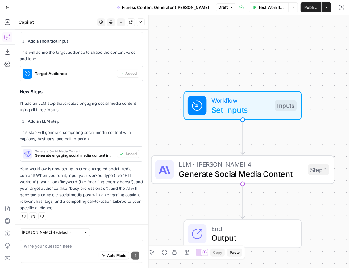
drag, startPoint x: 226, startPoint y: 81, endPoint x: 210, endPoint y: 31, distance: 52.6
click at [210, 30] on div "Workflow Set Inputs Inputs LLM · Claude Sonnet 4 Generate Social Media Content …" at bounding box center [182, 141] width 334 height 253
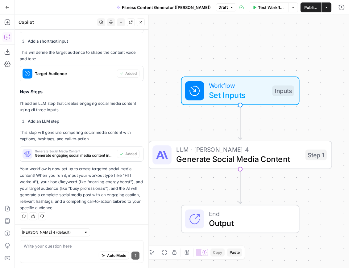
click at [140, 21] on icon "button" at bounding box center [141, 22] width 4 height 4
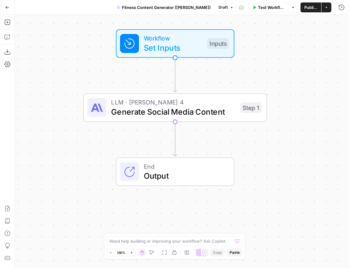
drag, startPoint x: 138, startPoint y: 116, endPoint x: 71, endPoint y: 67, distance: 83.3
click at [71, 67] on div "Workflow Set Inputs Inputs LLM · Claude Sonnet 4 Generate Social Media Content …" at bounding box center [182, 141] width 334 height 253
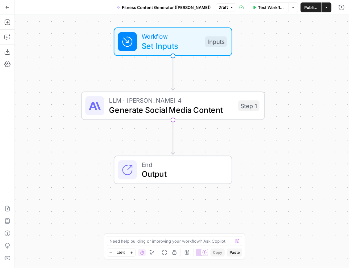
click at [318, 165] on div "Workflow Set Inputs Inputs LLM · Claude Sonnet 4 Generate Social Media Content …" at bounding box center [182, 141] width 334 height 253
click at [280, 65] on div "Workflow Set Inputs Inputs LLM · Claude Sonnet 4 Generate Social Media Content …" at bounding box center [182, 141] width 334 height 253
click at [292, 58] on div "Workflow Set Inputs Inputs LLM · Claude Sonnet 4 Generate Social Media Content …" at bounding box center [182, 141] width 334 height 253
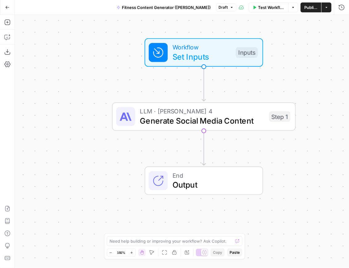
drag, startPoint x: 289, startPoint y: 77, endPoint x: 320, endPoint y: 87, distance: 32.6
click at [320, 87] on div "Workflow Set Inputs Inputs LLM · Claude Sonnet 4 Generate Social Media Content …" at bounding box center [182, 141] width 334 height 253
click at [8, 38] on icon "button" at bounding box center [7, 37] width 6 height 6
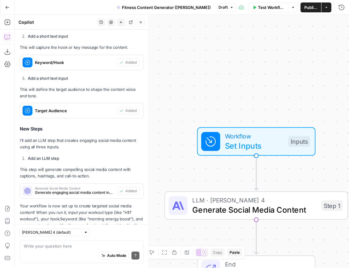
scroll to position [233, 0]
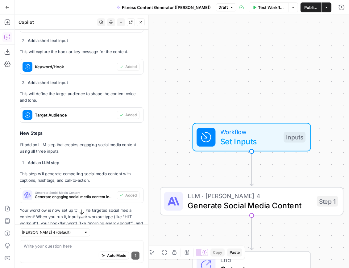
drag, startPoint x: 249, startPoint y: 85, endPoint x: 233, endPoint y: 43, distance: 44.5
click at [233, 43] on div "Workflow Set Inputs Inputs LLM · Claude Sonnet 4 Generate Social Media Content …" at bounding box center [182, 141] width 334 height 253
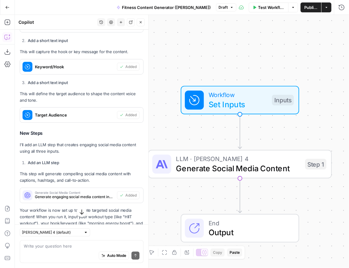
click at [143, 22] on span "Close" at bounding box center [142, 22] width 0 height 0
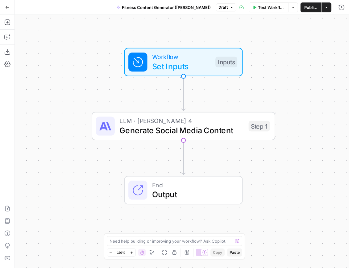
drag, startPoint x: 141, startPoint y: 85, endPoint x: 89, endPoint y: 40, distance: 68.9
click at [89, 40] on div "Workflow Set Inputs Inputs LLM · Claude Sonnet 4 Generate Social Media Content …" at bounding box center [182, 141] width 334 height 253
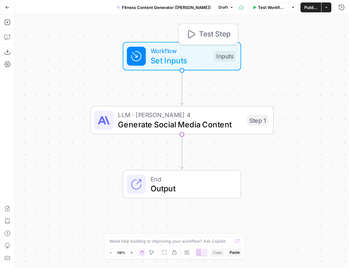
click at [220, 53] on div "Inputs" at bounding box center [225, 56] width 22 height 11
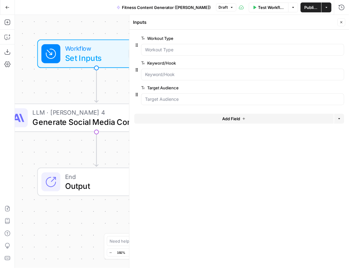
drag, startPoint x: 105, startPoint y: 81, endPoint x: 21, endPoint y: 76, distance: 84.7
click at [21, 76] on div "Workflow Set Inputs Inputs LLM · Claude Sonnet 4 Generate Social Media Content …" at bounding box center [182, 141] width 334 height 253
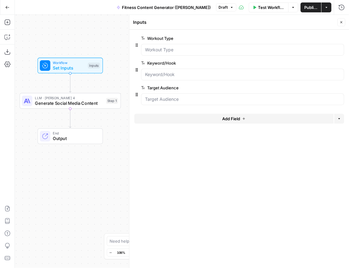
drag, startPoint x: 82, startPoint y: 160, endPoint x: 77, endPoint y: 162, distance: 5.8
click at [77, 162] on div "Workflow Set Inputs Inputs LLM · Claude Sonnet 4 Generate Social Media Content …" at bounding box center [182, 141] width 334 height 253
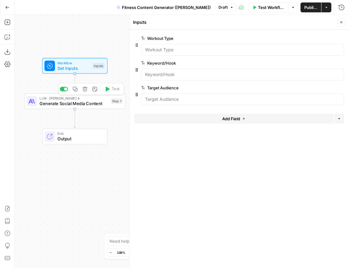
click at [90, 106] on span "Generate Social Media Content" at bounding box center [74, 103] width 69 height 6
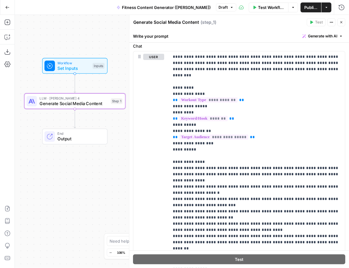
scroll to position [72, 0]
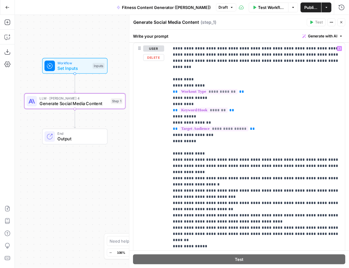
click at [339, 22] on button "Close" at bounding box center [341, 22] width 8 height 8
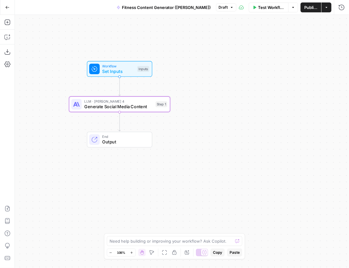
drag, startPoint x: 130, startPoint y: 133, endPoint x: 186, endPoint y: 142, distance: 56.2
click at [186, 142] on div "Workflow Set Inputs Inputs LLM · Claude Sonnet 4 Generate Social Media Content …" at bounding box center [182, 141] width 334 height 253
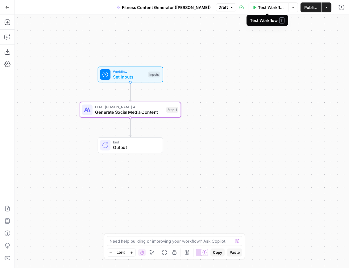
click at [263, 9] on span "Test Workflow" at bounding box center [271, 7] width 27 height 6
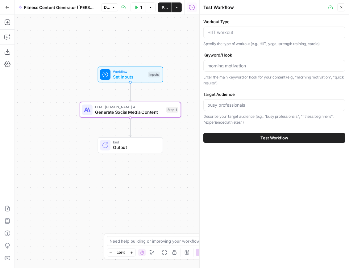
click at [259, 20] on label "Workout Type" at bounding box center [274, 22] width 142 height 6
click at [259, 29] on input "Workout Type" at bounding box center [274, 32] width 134 height 6
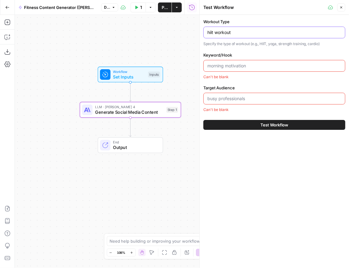
type input "hiit workout"
click at [259, 65] on input "Keyword/Hook" at bounding box center [274, 66] width 134 height 6
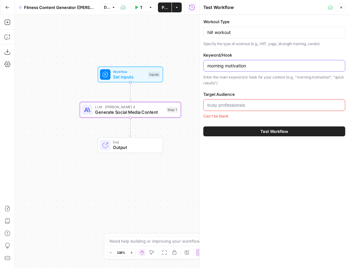
type input "morning motivation"
click at [292, 104] on input "Target Audience" at bounding box center [274, 105] width 134 height 6
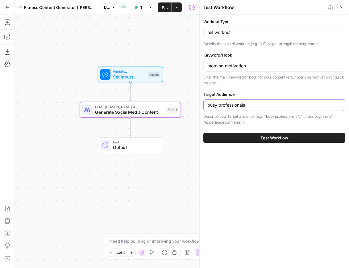
type input "busy professionals"
click at [306, 85] on p "Enter the main keyword or hook for your content (e.g., "morning motivation", "q…" at bounding box center [274, 80] width 142 height 12
click at [275, 136] on span "Test Workflow" at bounding box center [275, 138] width 28 height 6
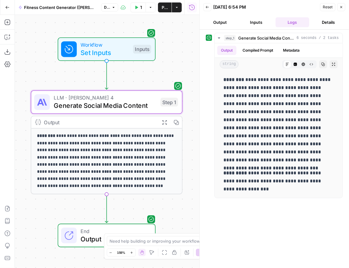
drag, startPoint x: 186, startPoint y: 96, endPoint x: 186, endPoint y: 61, distance: 35.5
click at [186, 61] on div "**********" at bounding box center [107, 141] width 185 height 253
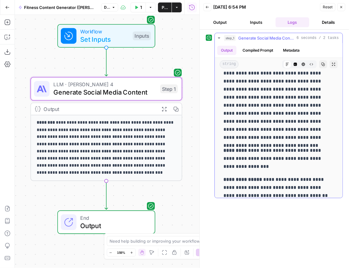
scroll to position [29, 0]
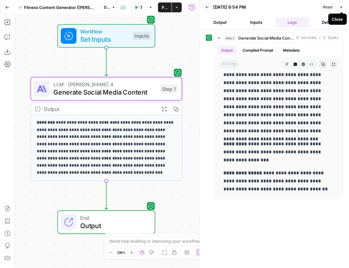
click at [341, 8] on icon "button" at bounding box center [342, 7] width 4 height 4
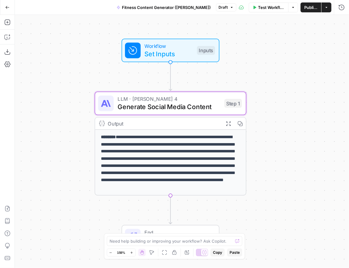
drag, startPoint x: 221, startPoint y: 78, endPoint x: 285, endPoint y: 92, distance: 65.5
click at [285, 92] on div "**********" at bounding box center [182, 141] width 334 height 253
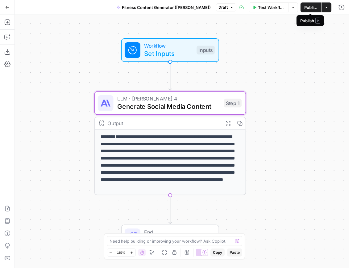
click at [308, 9] on span "Publish" at bounding box center [310, 7] width 13 height 6
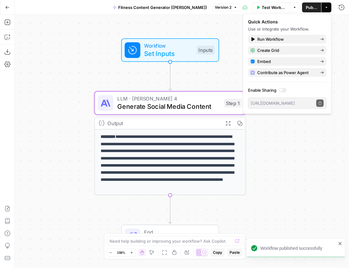
click at [338, 50] on div "**********" at bounding box center [182, 141] width 334 height 253
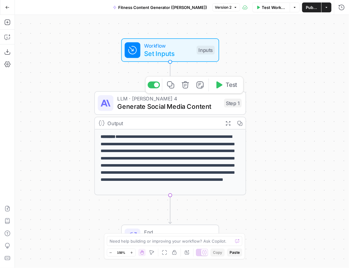
click at [181, 48] on span "Workflow" at bounding box center [168, 46] width 48 height 8
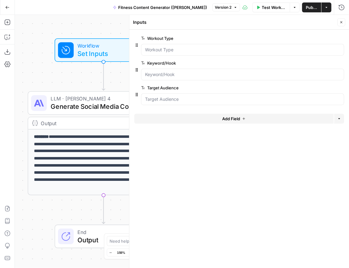
drag, startPoint x: 112, startPoint y: 72, endPoint x: 44, endPoint y: 70, distance: 68.5
click at [44, 71] on div "**********" at bounding box center [182, 141] width 334 height 253
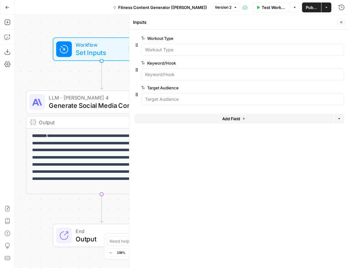
click at [340, 23] on icon "button" at bounding box center [342, 22] width 4 height 4
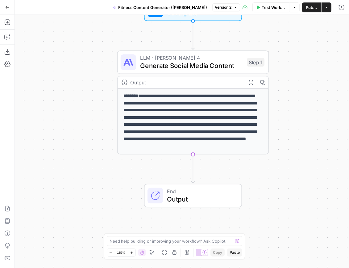
drag, startPoint x: 204, startPoint y: 156, endPoint x: 287, endPoint y: 120, distance: 91.0
click at [287, 119] on div "**********" at bounding box center [182, 141] width 334 height 253
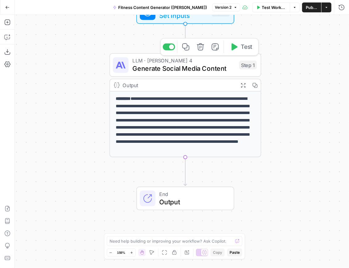
click at [204, 70] on span "Generate Social Media Content" at bounding box center [183, 69] width 103 height 10
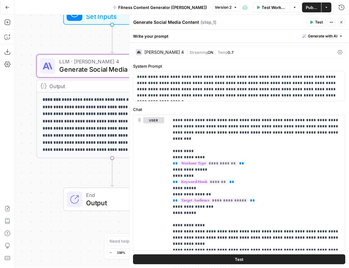
drag, startPoint x: 90, startPoint y: 123, endPoint x: 3, endPoint y: 128, distance: 87.2
click at [3, 128] on div "**********" at bounding box center [174, 141] width 349 height 253
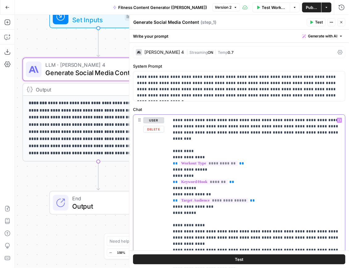
click at [202, 212] on p "**********" at bounding box center [257, 243] width 169 height 253
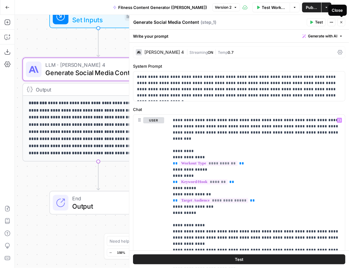
click at [341, 21] on icon "button" at bounding box center [342, 22] width 4 height 4
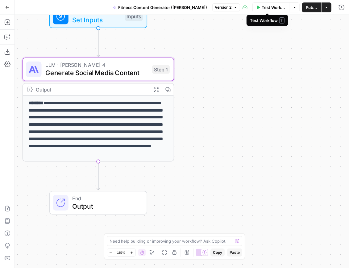
click at [273, 9] on span "Test Workflow" at bounding box center [274, 7] width 24 height 6
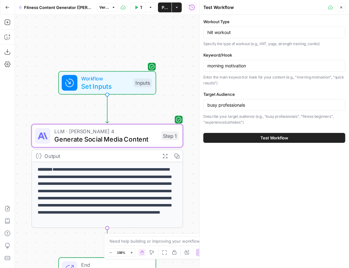
drag, startPoint x: 189, startPoint y: 51, endPoint x: 198, endPoint y: 118, distance: 67.3
click at [198, 118] on body "**********" at bounding box center [174, 134] width 349 height 268
click at [343, 6] on icon "button" at bounding box center [342, 8] width 4 height 4
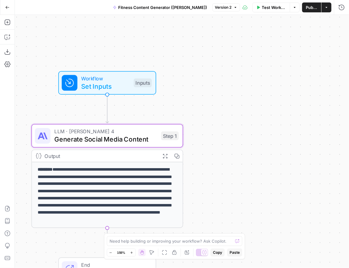
click at [273, 6] on span "Test Workflow" at bounding box center [274, 7] width 24 height 6
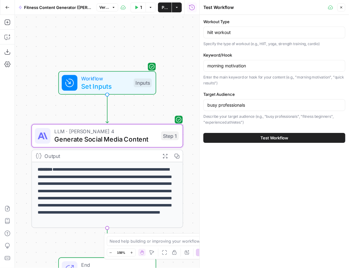
click at [340, 9] on icon "button" at bounding box center [342, 8] width 4 height 4
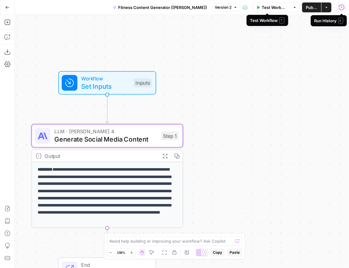
click at [276, 8] on span "Test Workflow" at bounding box center [274, 7] width 24 height 6
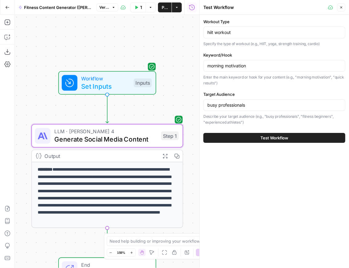
click at [342, 9] on icon "button" at bounding box center [342, 8] width 4 height 4
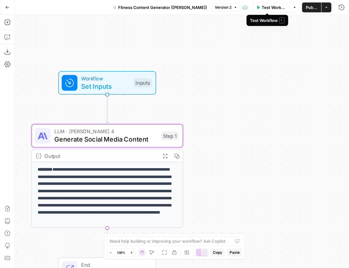
click at [270, 10] on span "Test Workflow" at bounding box center [274, 7] width 24 height 6
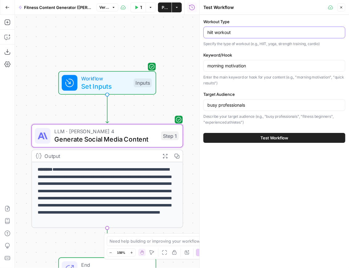
click at [250, 30] on input "hiit workout" at bounding box center [274, 32] width 134 height 6
click at [340, 9] on icon "button" at bounding box center [342, 8] width 4 height 4
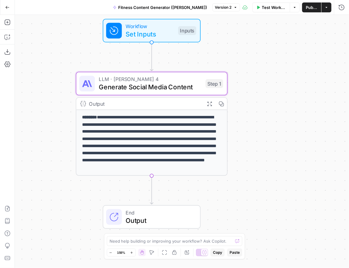
drag, startPoint x: 229, startPoint y: 182, endPoint x: 273, endPoint y: 135, distance: 64.7
click at [274, 134] on div "**********" at bounding box center [182, 141] width 334 height 253
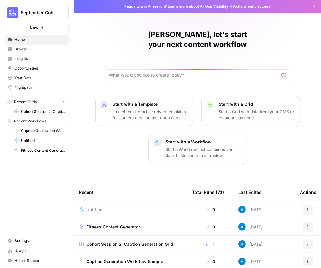
click at [34, 78] on span "Your Data" at bounding box center [41, 78] width 52 height 6
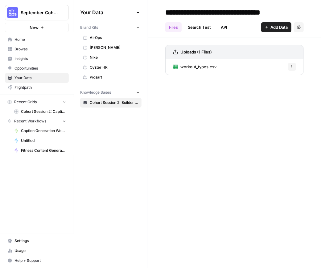
click at [211, 105] on div "**********" at bounding box center [234, 134] width 173 height 268
click at [199, 66] on span "workout_types.csv" at bounding box center [199, 67] width 36 height 6
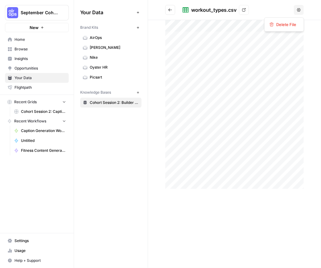
click at [298, 9] on icon "button" at bounding box center [299, 9] width 4 height 3
click at [254, 4] on header "workout_types.csv View Options" at bounding box center [234, 10] width 173 height 20
click at [244, 10] on icon at bounding box center [244, 10] width 4 height 4
click at [101, 187] on div "Your Data Add Data Brand Kits New AirOps Fleek Nike Oyster HR Picsart Knowledge…" at bounding box center [111, 134] width 74 height 268
click at [119, 186] on div "Your Data Add Data Brand Kits New AirOps Fleek Nike Oyster HR Picsart Knowledge…" at bounding box center [111, 134] width 74 height 268
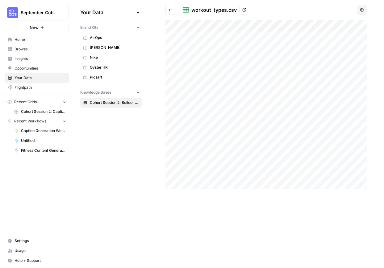
click at [111, 181] on div "Your Data Add Data Brand Kits New AirOps Fleek Nike Oyster HR Picsart Knowledge…" at bounding box center [111, 134] width 74 height 268
click at [116, 175] on div "Your Data Add Data Brand Kits New AirOps Fleek Nike Oyster HR Picsart Knowledge…" at bounding box center [111, 134] width 74 height 268
click at [173, 9] on button "Go back" at bounding box center [170, 10] width 10 height 10
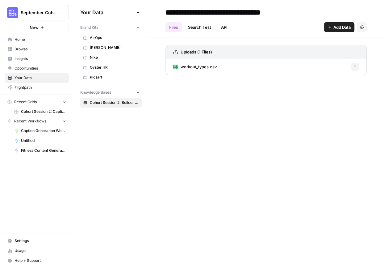
click at [199, 67] on span "workout_types.csv" at bounding box center [199, 67] width 36 height 6
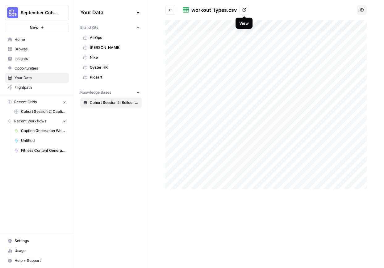
click at [122, 167] on div "Your Data Add Data Brand Kits New AirOps Fleek Nike Oyster HR Picsart Knowledge…" at bounding box center [111, 134] width 74 height 268
click at [227, 222] on div at bounding box center [266, 144] width 236 height 248
click at [122, 144] on div "Your Data Add Data Brand Kits New AirOps Fleek Nike Oyster HR Picsart Knowledge…" at bounding box center [111, 134] width 74 height 268
click at [136, 175] on div "Your Data Add Data Brand Kits New AirOps Fleek Nike Oyster HR Picsart Knowledge…" at bounding box center [111, 134] width 74 height 268
click at [213, 218] on div at bounding box center [266, 144] width 236 height 248
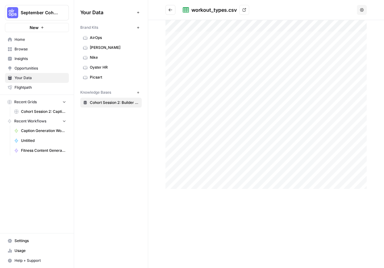
click at [126, 173] on div "Your Data Add Data Brand Kits New AirOps Fleek Nike Oyster HR Picsart Knowledge…" at bounding box center [111, 134] width 74 height 268
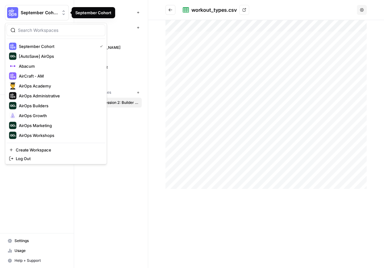
click at [46, 11] on span "September Cohort" at bounding box center [39, 13] width 37 height 6
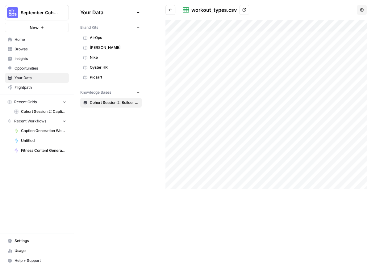
click at [125, 183] on div "Your Data Add Data Brand Kits New AirOps Fleek Nike Oyster HR Picsart Knowledge…" at bounding box center [111, 134] width 74 height 268
click at [35, 16] on button "September Cohort" at bounding box center [37, 12] width 64 height 15
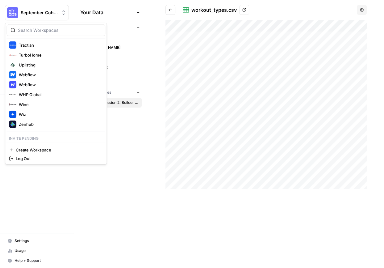
scroll to position [665, 0]
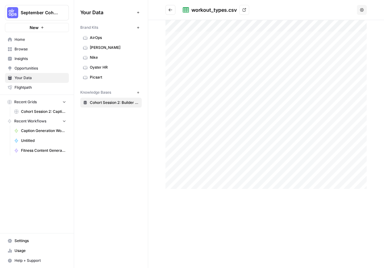
click at [122, 193] on div "Your Data Add Data Brand Kits New AirOps Fleek Nike Oyster HR Picsart Knowledge…" at bounding box center [111, 134] width 74 height 268
click at [42, 14] on span "September Cohort" at bounding box center [39, 13] width 37 height 6
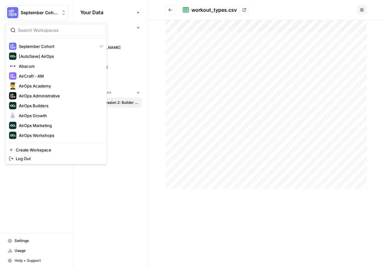
click at [107, 2] on div "Your Data Add Data Brand Kits New AirOps Fleek Nike Oyster HR Picsart Knowledge…" at bounding box center [111, 57] width 74 height 115
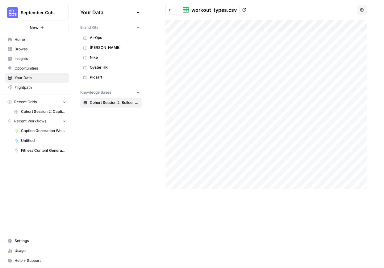
click at [132, 137] on div "Your Data Add Data Brand Kits New AirOps Fleek Nike Oyster HR Picsart Knowledge…" at bounding box center [111, 134] width 74 height 268
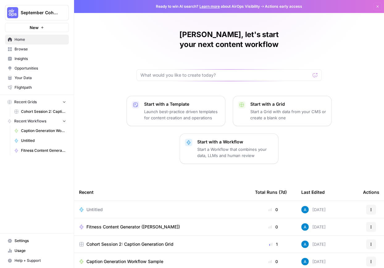
click at [45, 51] on span "Browse" at bounding box center [41, 49] width 52 height 6
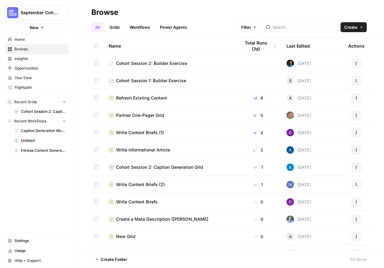
click at [351, 29] on span "Create" at bounding box center [350, 27] width 13 height 6
click at [333, 50] on span "Grid" at bounding box center [341, 50] width 35 height 6
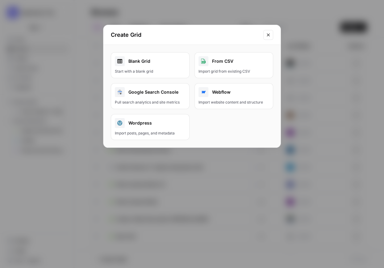
click at [136, 58] on div "Blank Grid" at bounding box center [150, 61] width 71 height 10
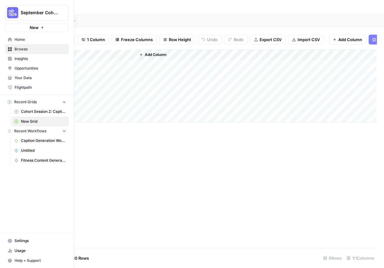
click at [8, 50] on icon at bounding box center [10, 49] width 4 height 4
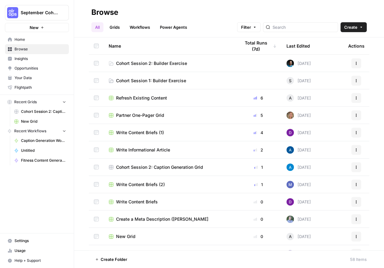
click at [356, 27] on span "Create" at bounding box center [350, 27] width 13 height 6
click at [44, 122] on span "New Grid" at bounding box center [43, 122] width 45 height 6
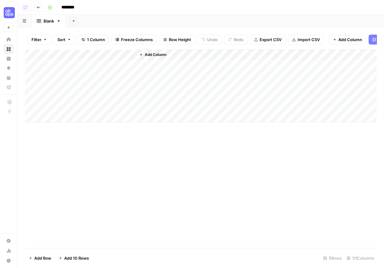
click at [170, 163] on div "Add Column" at bounding box center [201, 148] width 352 height 198
click at [96, 18] on div "Add Sheet" at bounding box center [225, 21] width 318 height 12
click at [76, 8] on input "********" at bounding box center [76, 7] width 35 height 10
type input "**********"
click at [47, 9] on button "button" at bounding box center [50, 7] width 10 height 10
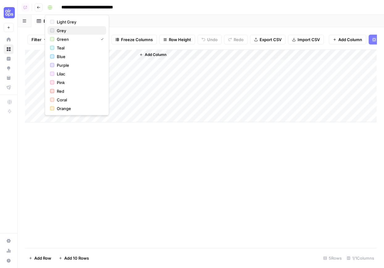
click at [61, 31] on span "Grey" at bounding box center [79, 30] width 44 height 6
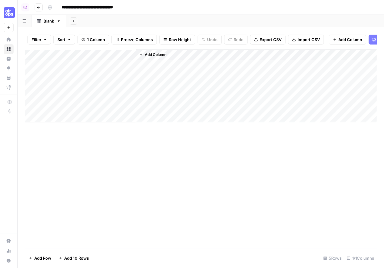
click at [157, 22] on div "Add Sheet" at bounding box center [225, 21] width 318 height 12
click at [247, 185] on div "Add Column" at bounding box center [201, 148] width 352 height 198
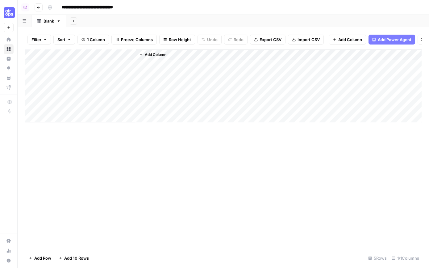
click at [328, 179] on div "Add Column" at bounding box center [223, 148] width 397 height 198
click at [302, 41] on span "Import CSV" at bounding box center [309, 39] width 22 height 6
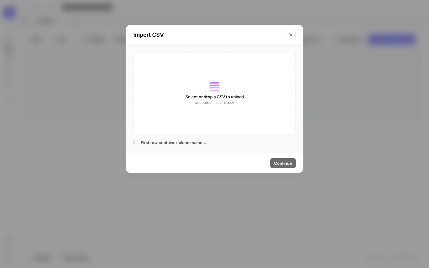
click at [292, 36] on icon "Close modal" at bounding box center [290, 34] width 5 height 5
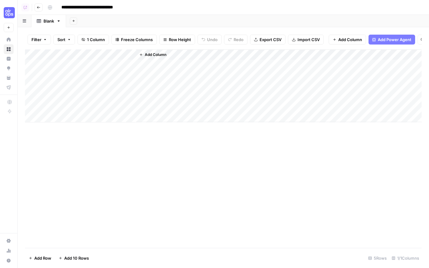
click at [303, 42] on span "Import CSV" at bounding box center [309, 39] width 22 height 6
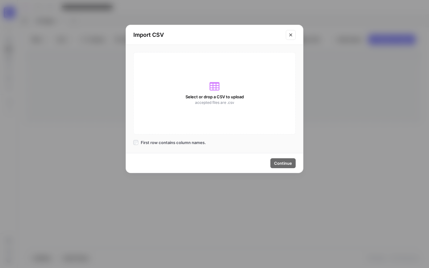
click at [204, 106] on div "Select or drop a CSV to upload accepted files are .csv" at bounding box center [214, 93] width 162 height 82
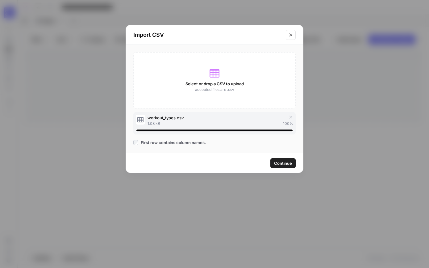
click at [282, 164] on span "Continue" at bounding box center [283, 163] width 18 height 6
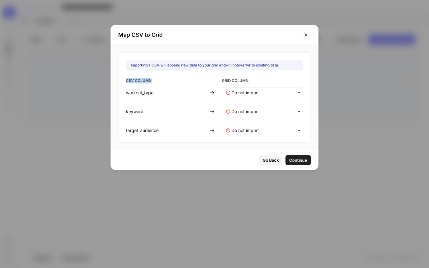
drag, startPoint x: 164, startPoint y: 82, endPoint x: 134, endPoint y: 82, distance: 29.9
click at [134, 82] on div "Importing a CSV will append new data to your grid and will not overwrite existi…" at bounding box center [214, 97] width 193 height 90
click at [155, 81] on span "CSV COLUMN" at bounding box center [166, 81] width 81 height 7
click at [258, 90] on input "text" at bounding box center [266, 93] width 68 height 6
click at [256, 121] on span "Create new column" at bounding box center [248, 120] width 34 height 6
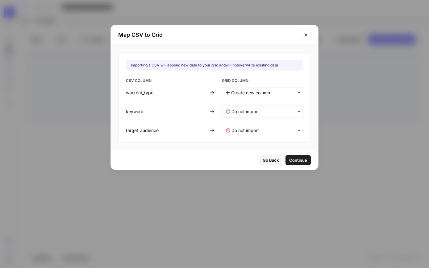
click at [259, 111] on input "text" at bounding box center [266, 111] width 68 height 6
click at [242, 137] on span "Create new column" at bounding box center [248, 139] width 34 height 6
click at [253, 127] on input "text" at bounding box center [266, 130] width 68 height 6
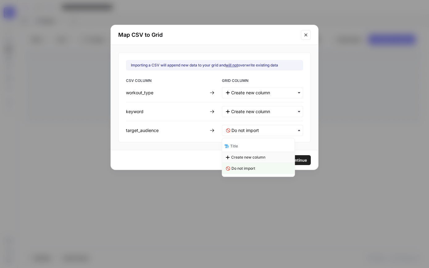
click at [241, 156] on span "Create new column" at bounding box center [248, 157] width 34 height 6
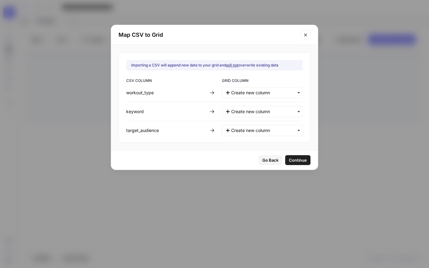
click at [294, 160] on span "Continue" at bounding box center [298, 160] width 18 height 6
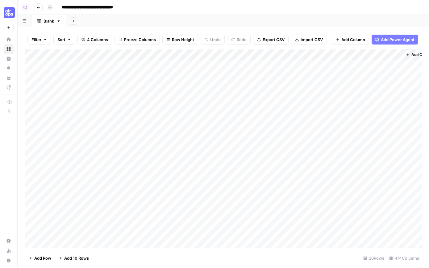
click at [36, 107] on div "Add Column" at bounding box center [223, 148] width 397 height 199
click at [31, 107] on div "Add Column" at bounding box center [223, 148] width 397 height 199
click at [29, 96] on div "Add Column" at bounding box center [223, 148] width 397 height 199
click at [33, 97] on div "Add Column" at bounding box center [223, 148] width 397 height 199
click at [33, 87] on div "Add Column" at bounding box center [223, 148] width 397 height 199
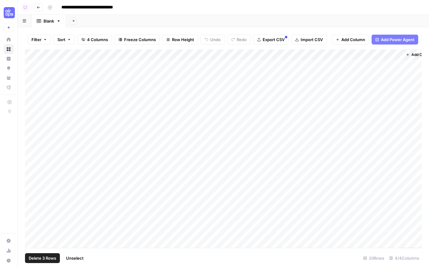
click at [33, 76] on div "Add Column" at bounding box center [223, 148] width 397 height 199
click at [31, 66] on div "Add Column" at bounding box center [223, 148] width 397 height 199
click at [38, 261] on span "Delete 5 Rows" at bounding box center [42, 258] width 27 height 6
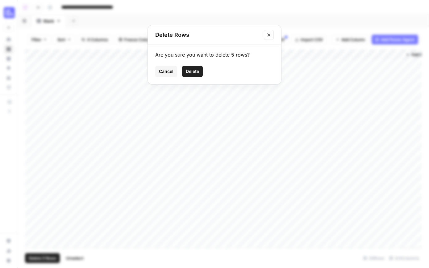
click at [195, 71] on span "Delete" at bounding box center [192, 71] width 13 height 6
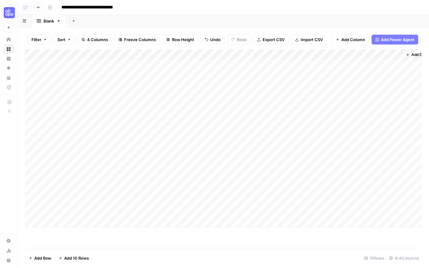
click at [80, 56] on div "Add Column" at bounding box center [223, 138] width 397 height 178
click at [72, 138] on span "Remove Column" at bounding box center [86, 138] width 54 height 6
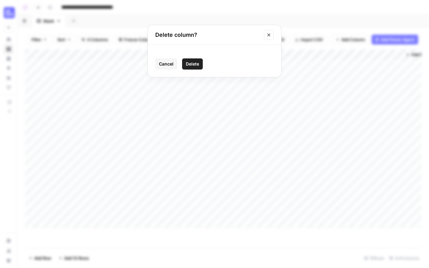
click at [190, 66] on span "Delete" at bounding box center [192, 64] width 13 height 6
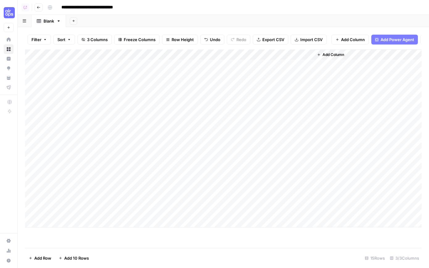
click at [125, 244] on div "Add Column" at bounding box center [223, 148] width 397 height 198
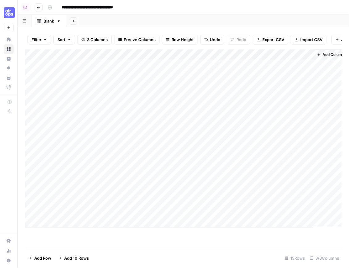
scroll to position [0, 6]
click at [323, 54] on span "Add Column" at bounding box center [328, 55] width 22 height 6
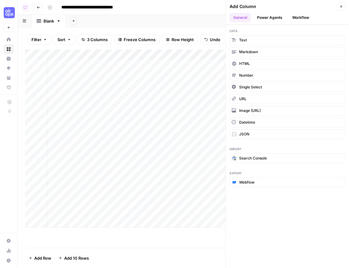
click at [298, 17] on button "Workflow" at bounding box center [301, 17] width 24 height 9
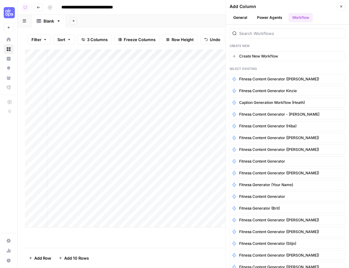
click at [275, 36] on div at bounding box center [288, 33] width 116 height 10
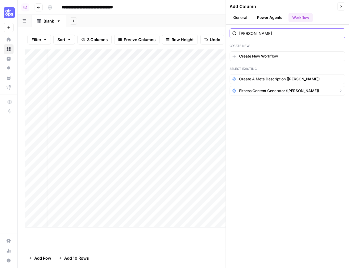
type input "[PERSON_NAME]"
click at [278, 90] on span "Fitness Content Generator ([PERSON_NAME])" at bounding box center [279, 91] width 80 height 6
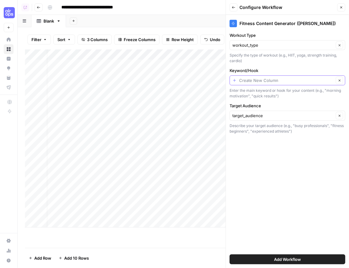
click at [249, 82] on input "Keyword/Hook" at bounding box center [286, 80] width 95 height 6
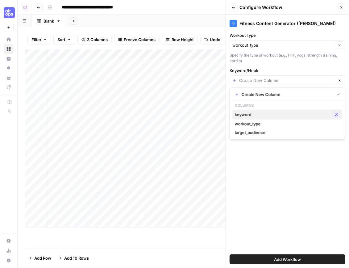
click at [245, 116] on span "keyword" at bounding box center [282, 114] width 95 height 6
type input "keyword"
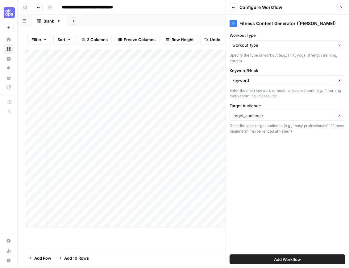
click at [293, 258] on span "Add Workflow" at bounding box center [287, 259] width 27 height 6
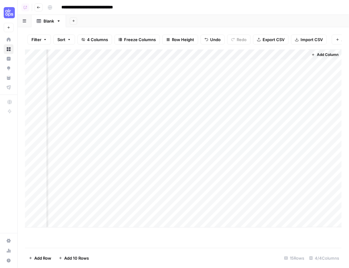
scroll to position [0, 103]
click at [324, 55] on span "Add Column" at bounding box center [328, 55] width 22 height 6
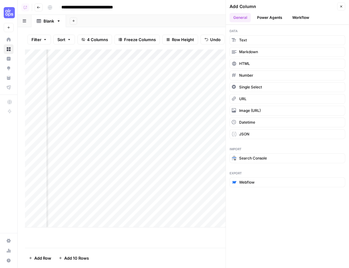
click at [299, 17] on button "Workflow" at bounding box center [301, 17] width 24 height 9
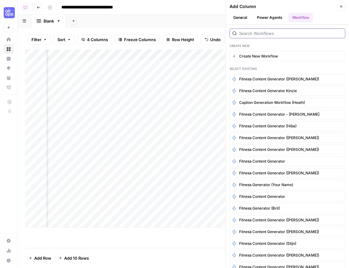
click at [273, 33] on input "search" at bounding box center [290, 33] width 103 height 6
click at [258, 44] on div "Create New" at bounding box center [288, 45] width 116 height 5
click at [259, 34] on input "search" at bounding box center [290, 33] width 103 height 6
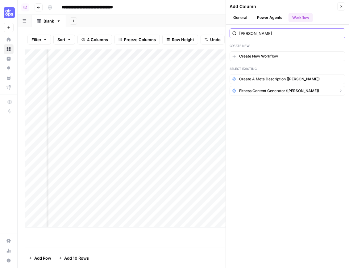
type input "[PERSON_NAME]"
click at [274, 88] on span "Fitness Content Generator ([PERSON_NAME])" at bounding box center [279, 91] width 80 height 6
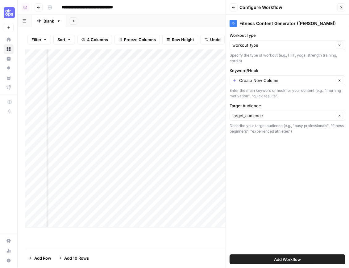
click at [342, 6] on icon "button" at bounding box center [342, 8] width 4 height 4
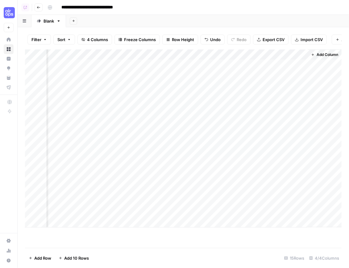
click at [259, 65] on div "Add Column" at bounding box center [183, 138] width 317 height 178
click at [100, 65] on div "Add Column" at bounding box center [183, 138] width 317 height 178
click at [163, 64] on div "Add Column" at bounding box center [183, 138] width 317 height 178
click at [253, 64] on div "Add Column" at bounding box center [183, 138] width 317 height 178
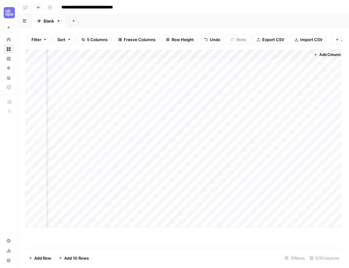
scroll to position [0, 159]
click at [302, 65] on div "Add Column" at bounding box center [183, 138] width 317 height 178
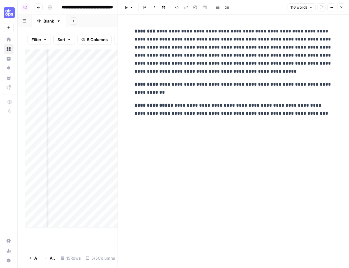
click at [340, 7] on icon "button" at bounding box center [342, 8] width 4 height 4
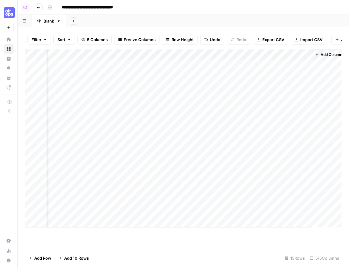
scroll to position [0, 152]
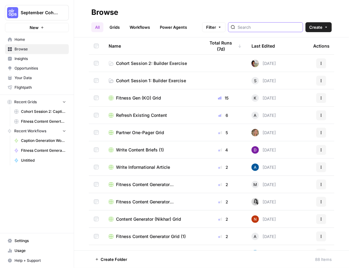
click at [270, 27] on input "search" at bounding box center [269, 27] width 63 height 6
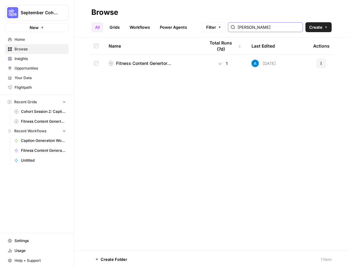
type input "[PERSON_NAME]"
click at [158, 67] on td "Fitness Content Genertor ([PERSON_NAME])" at bounding box center [152, 63] width 97 height 17
click at [158, 64] on span "Fitness Content Genertor ([PERSON_NAME])" at bounding box center [155, 63] width 79 height 6
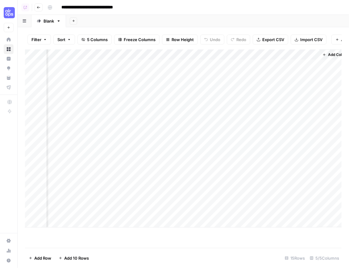
scroll to position [0, 159]
click at [327, 54] on span "Add Column" at bounding box center [328, 55] width 22 height 6
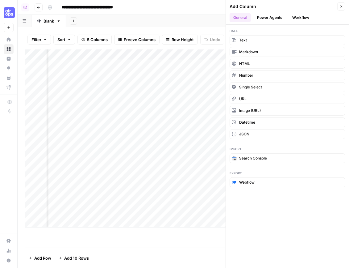
click at [297, 16] on button "Workflow" at bounding box center [301, 17] width 24 height 9
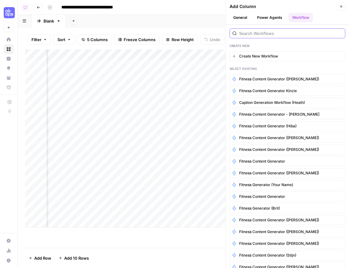
click at [274, 33] on input "search" at bounding box center [290, 33] width 103 height 6
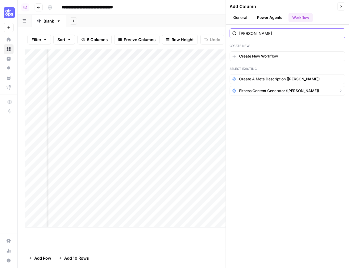
type input "[PERSON_NAME]"
click at [275, 90] on span "Fitness Content Generator ([PERSON_NAME])" at bounding box center [279, 91] width 80 height 6
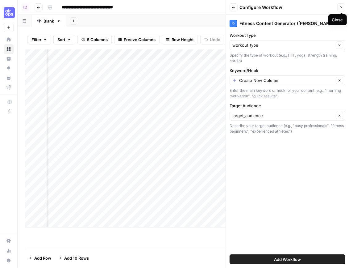
click at [344, 10] on button "Close" at bounding box center [341, 7] width 8 height 8
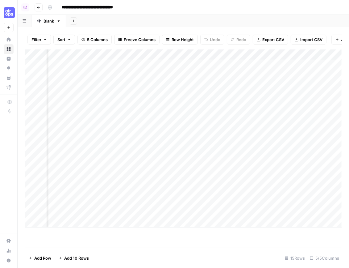
scroll to position [0, 103]
click at [177, 248] on footer "Add Row Add 10 Rows 15 Rows 5/5 Columns" at bounding box center [183, 258] width 317 height 20
